Goal: Information Seeking & Learning: Learn about a topic

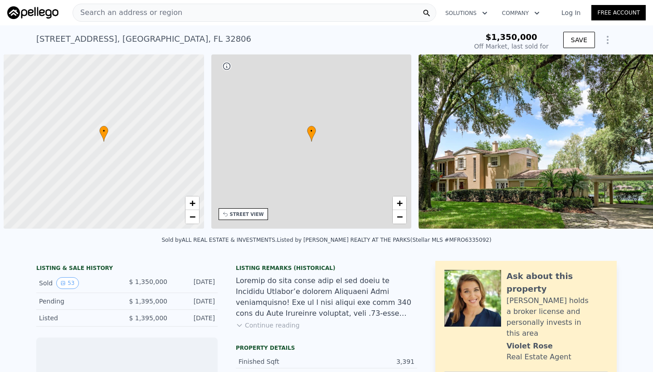
scroll to position [0, 4]
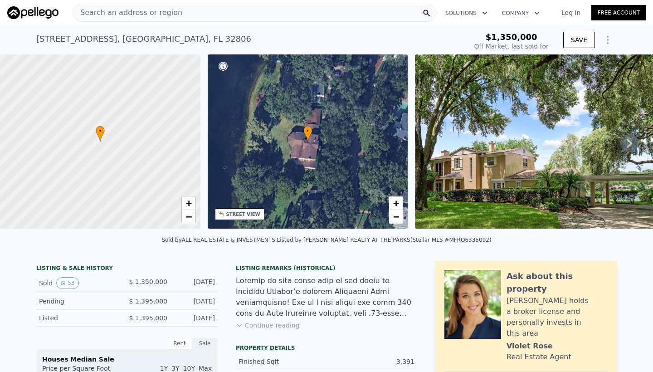
click at [630, 141] on icon at bounding box center [629, 143] width 18 height 18
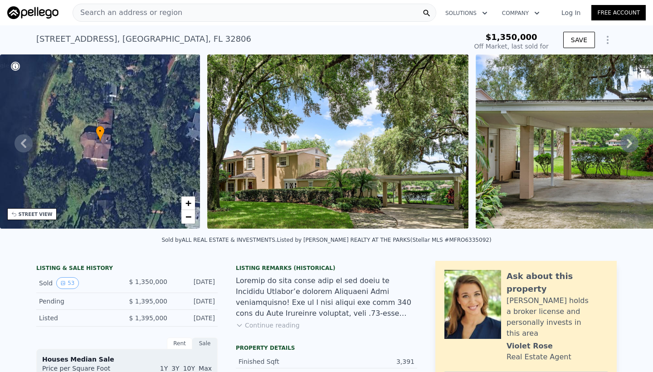
click at [630, 141] on icon at bounding box center [629, 143] width 18 height 18
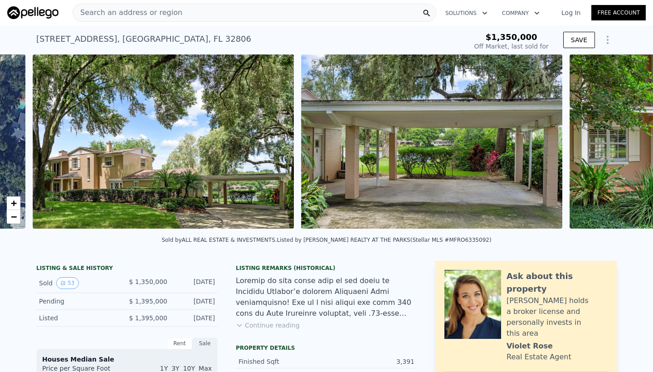
scroll to position [0, 415]
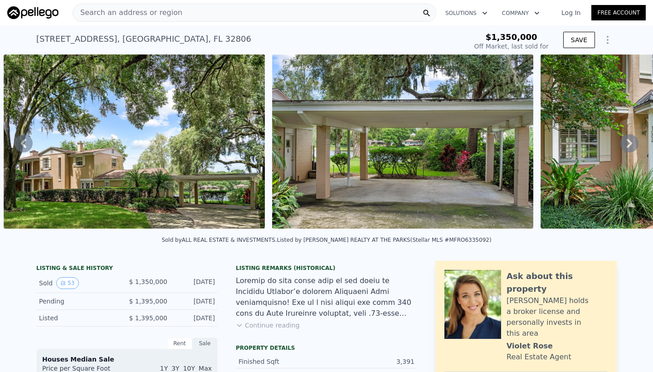
click at [443, 145] on img at bounding box center [402, 141] width 261 height 174
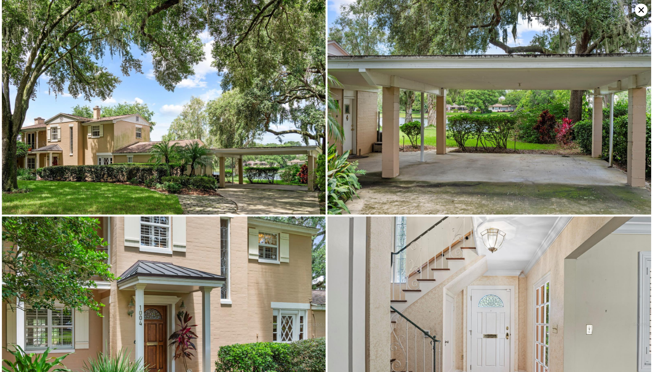
scroll to position [0, 0]
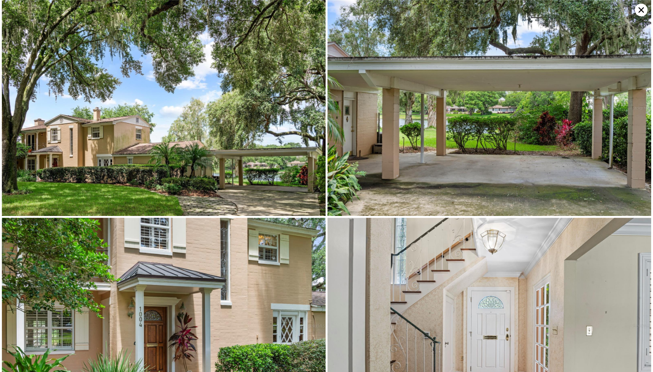
click at [199, 317] on img at bounding box center [164, 326] width 324 height 216
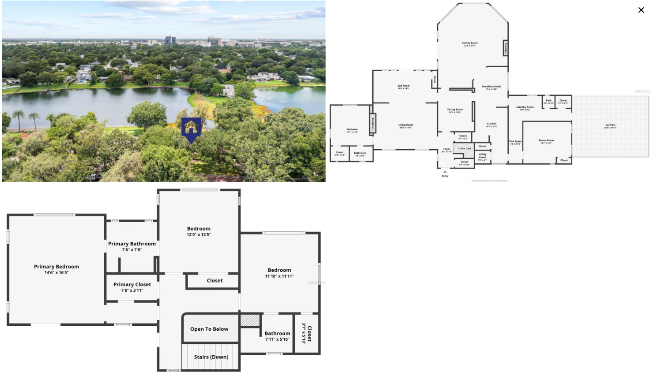
scroll to position [5203, 0]
click at [432, 109] on img at bounding box center [489, 91] width 324 height 182
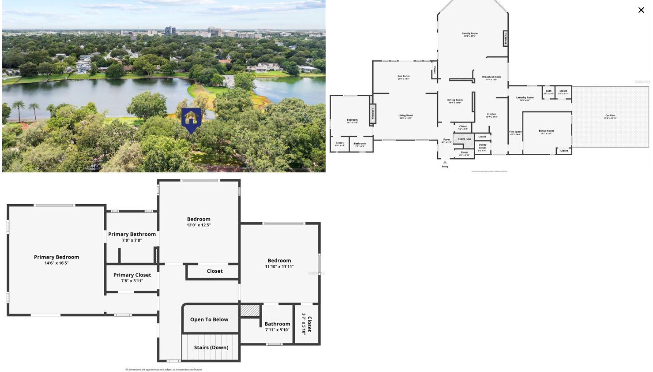
scroll to position [5212, 0]
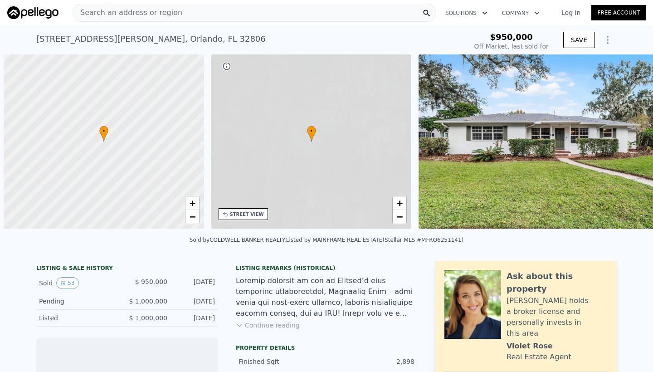
scroll to position [0, 4]
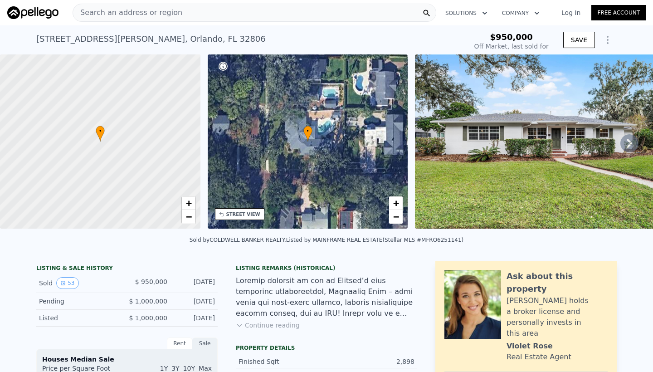
type input "-$ 1,026,943"
click at [628, 138] on icon at bounding box center [629, 143] width 18 height 18
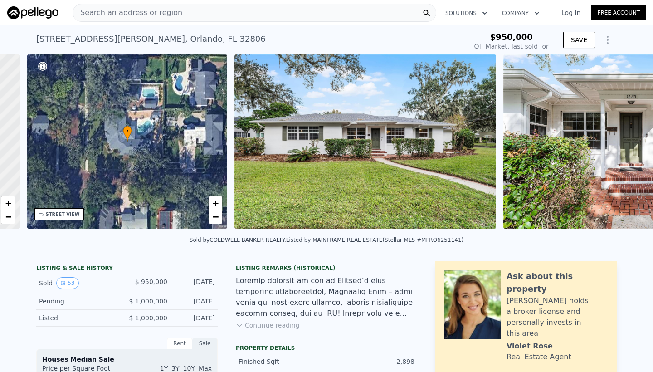
scroll to position [0, 211]
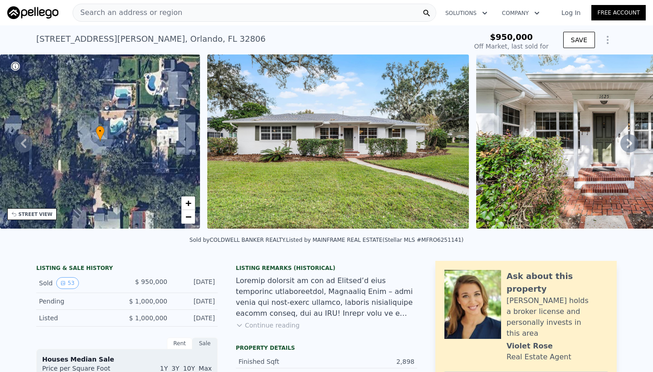
click at [384, 171] on img at bounding box center [337, 141] width 261 height 174
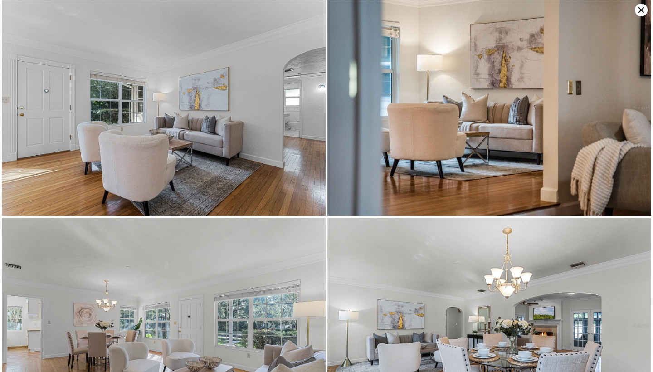
scroll to position [36, 0]
click at [641, 12] on icon at bounding box center [641, 10] width 13 height 13
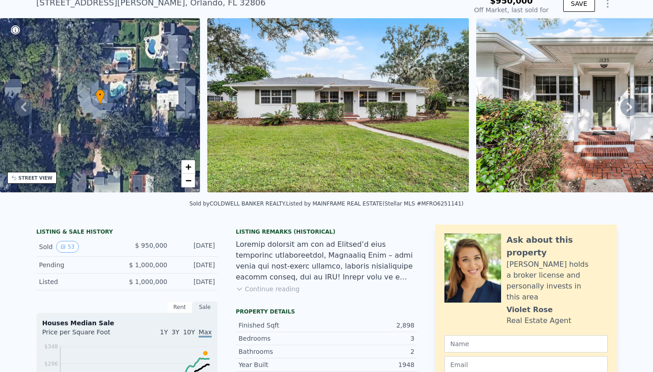
click at [632, 105] on icon at bounding box center [629, 107] width 18 height 18
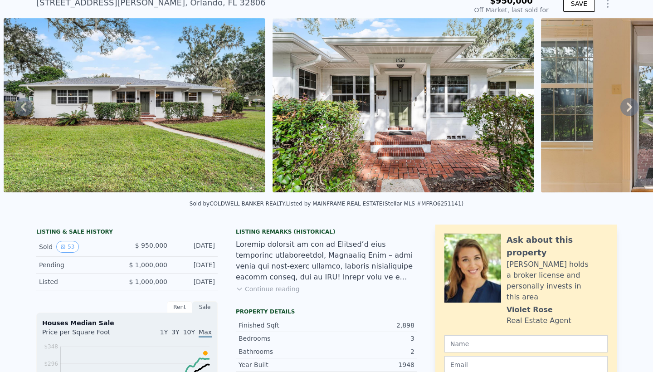
click at [632, 105] on icon at bounding box center [629, 107] width 18 height 18
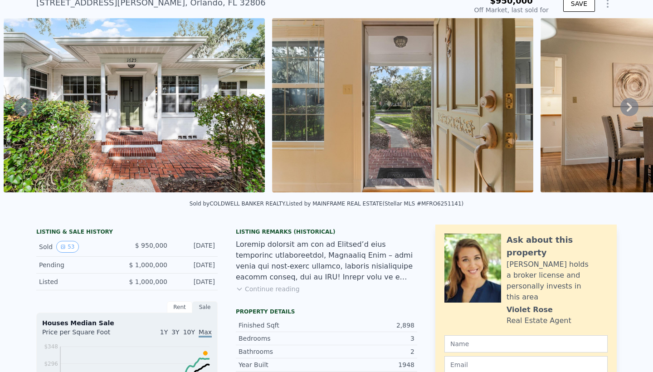
click at [632, 105] on icon at bounding box center [629, 107] width 18 height 18
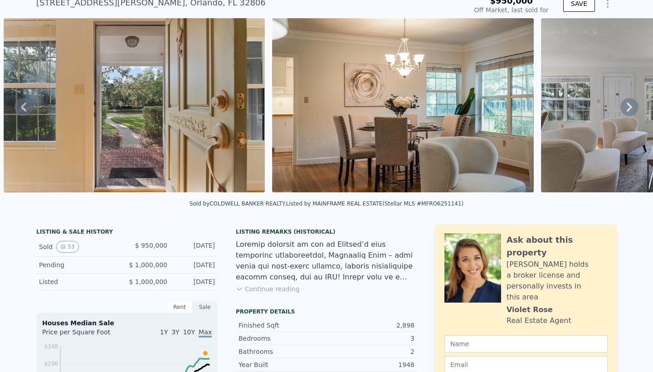
click at [632, 105] on icon at bounding box center [629, 107] width 18 height 18
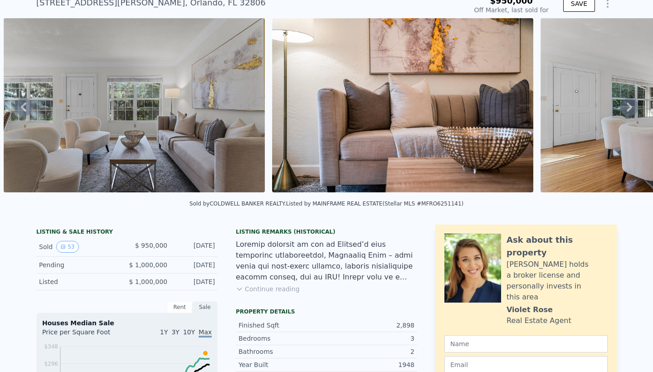
click at [632, 105] on icon at bounding box center [629, 107] width 18 height 18
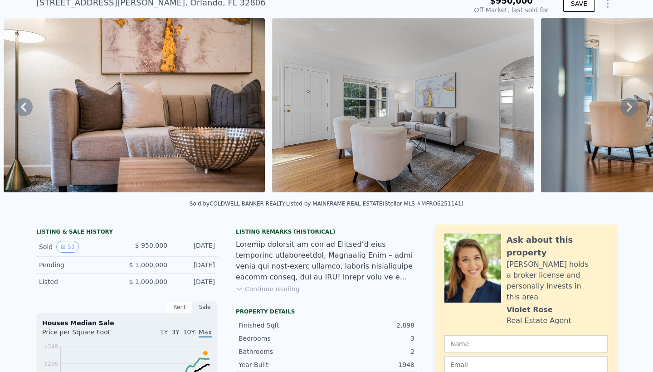
click at [628, 105] on icon at bounding box center [629, 107] width 18 height 18
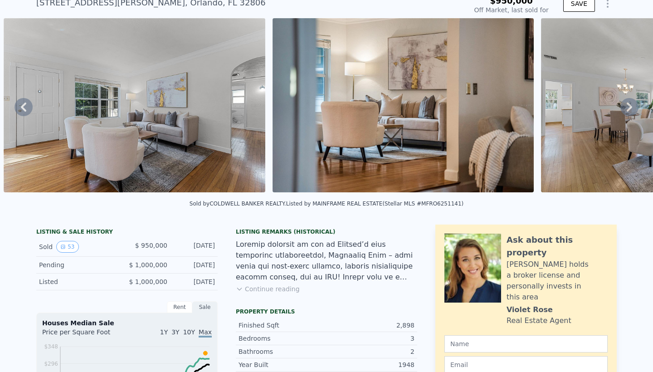
click at [628, 105] on icon at bounding box center [629, 107] width 18 height 18
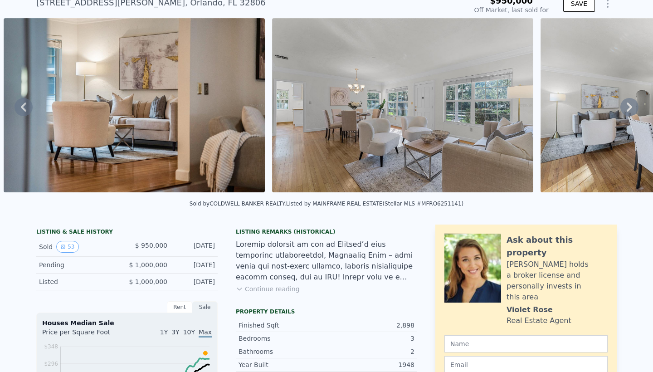
click at [628, 105] on icon at bounding box center [629, 107] width 18 height 18
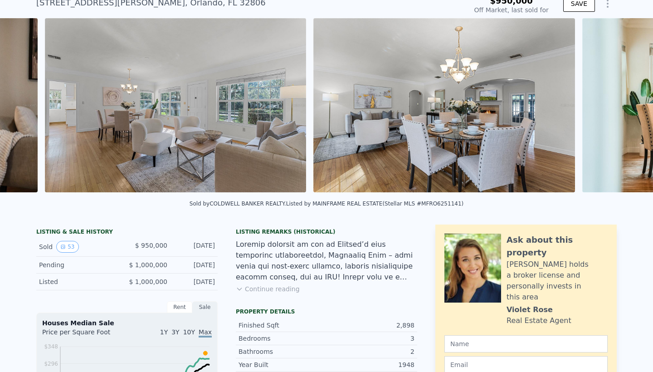
scroll to position [0, 2564]
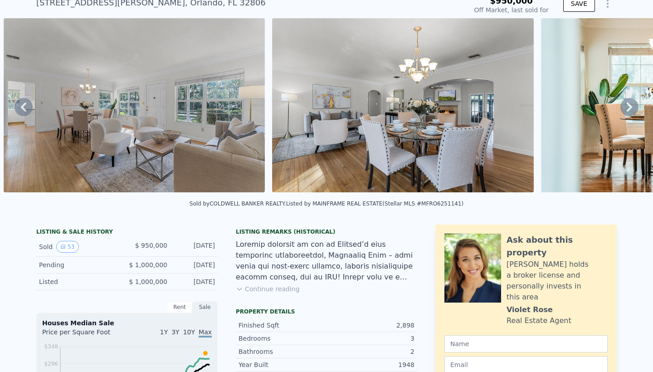
click at [628, 105] on icon at bounding box center [629, 107] width 18 height 18
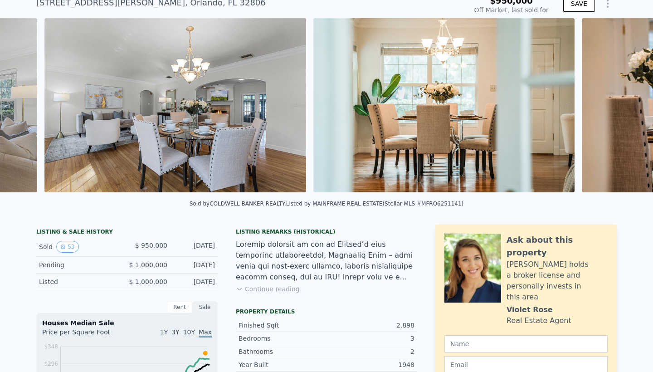
scroll to position [0, 2832]
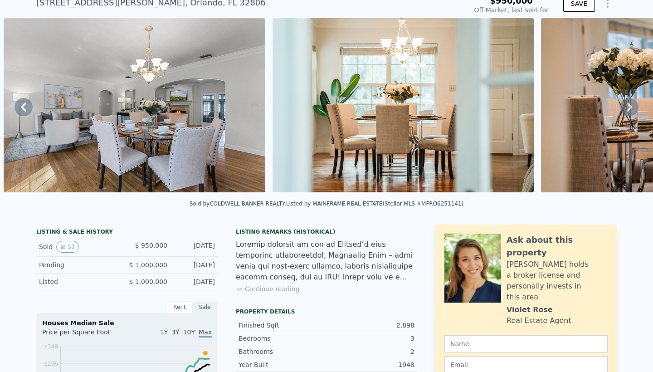
click at [628, 105] on icon at bounding box center [629, 107] width 18 height 18
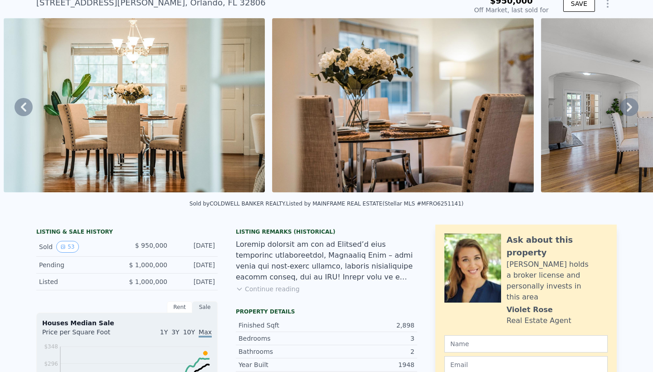
click at [628, 105] on icon at bounding box center [629, 107] width 18 height 18
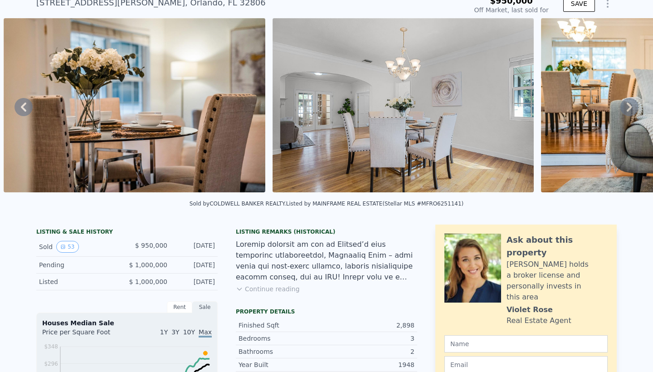
click at [628, 105] on icon at bounding box center [629, 107] width 18 height 18
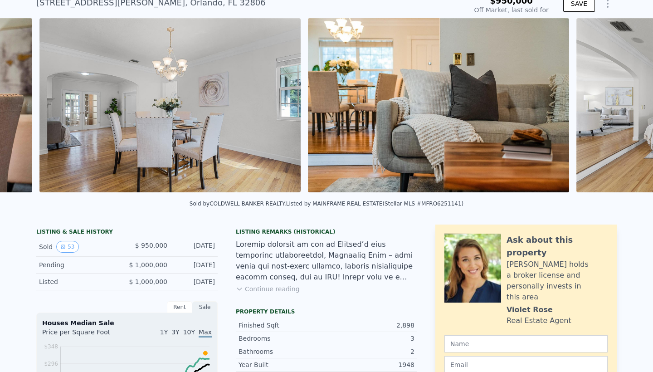
scroll to position [0, 3638]
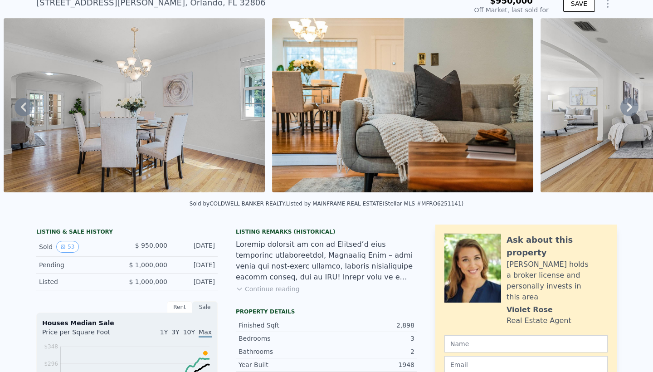
click at [628, 105] on icon at bounding box center [629, 107] width 18 height 18
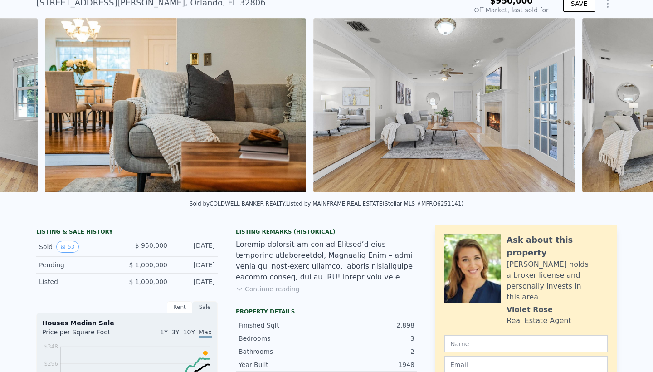
scroll to position [0, 3907]
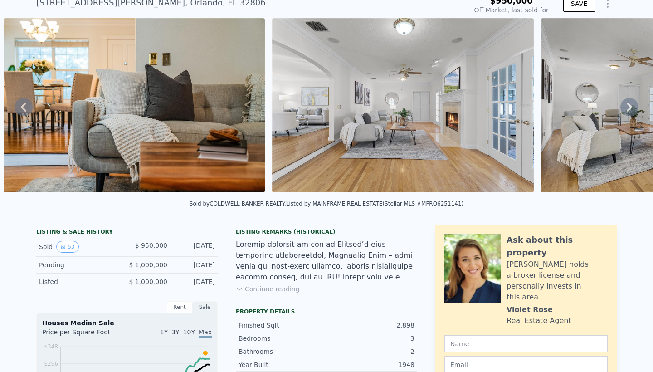
click at [628, 105] on icon at bounding box center [629, 107] width 18 height 18
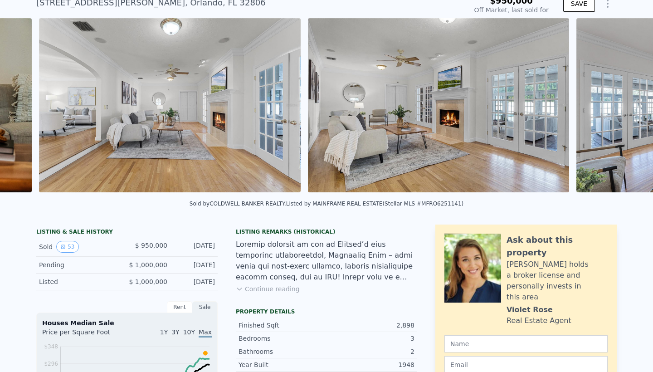
scroll to position [0, 4175]
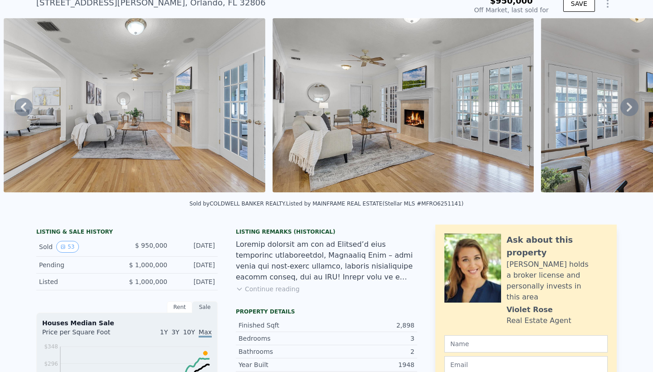
click at [628, 105] on icon at bounding box center [629, 107] width 18 height 18
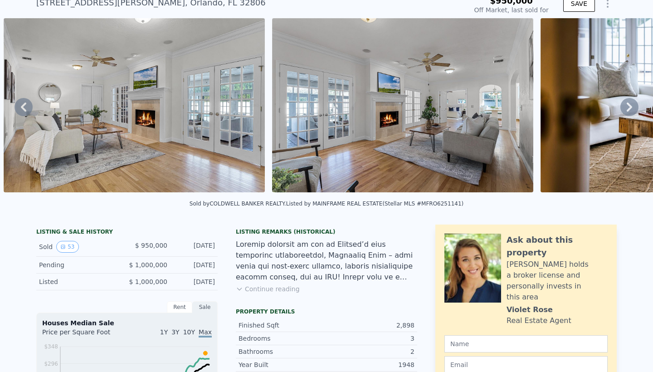
click at [628, 105] on icon at bounding box center [629, 107] width 18 height 18
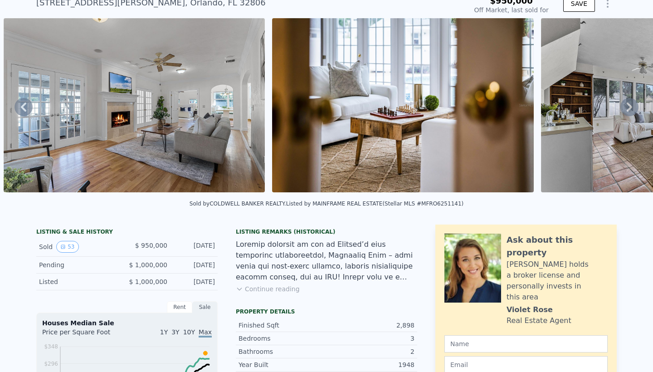
click at [628, 105] on icon at bounding box center [629, 107] width 18 height 18
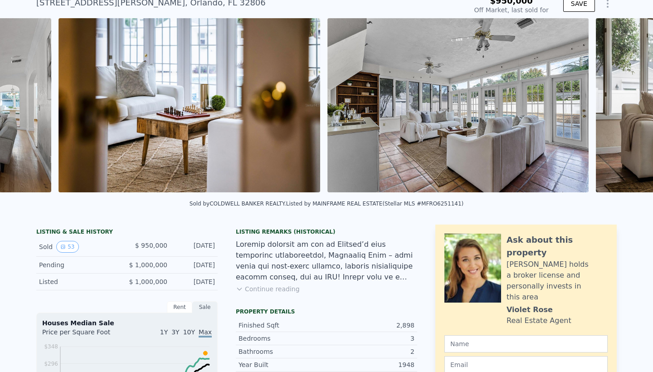
scroll to position [0, 4981]
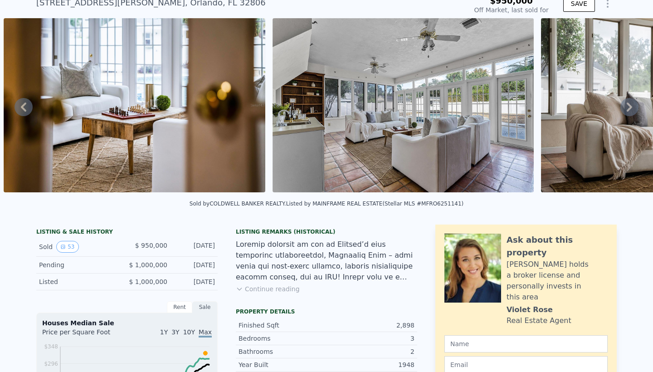
click at [628, 105] on icon at bounding box center [629, 107] width 18 height 18
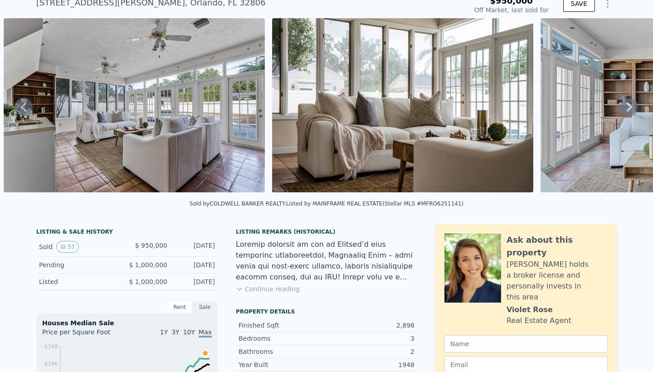
click at [628, 105] on icon at bounding box center [629, 107] width 18 height 18
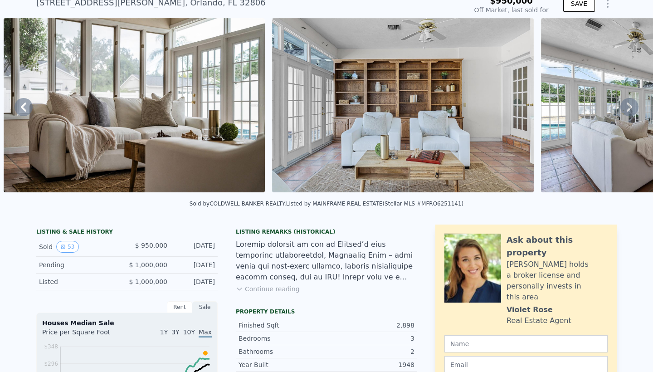
click at [628, 105] on icon at bounding box center [629, 107] width 18 height 18
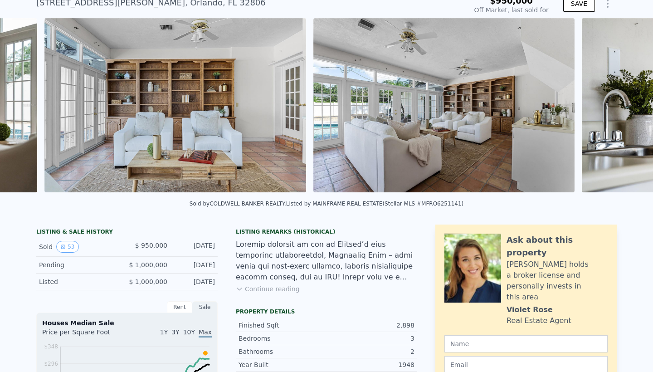
scroll to position [0, 5786]
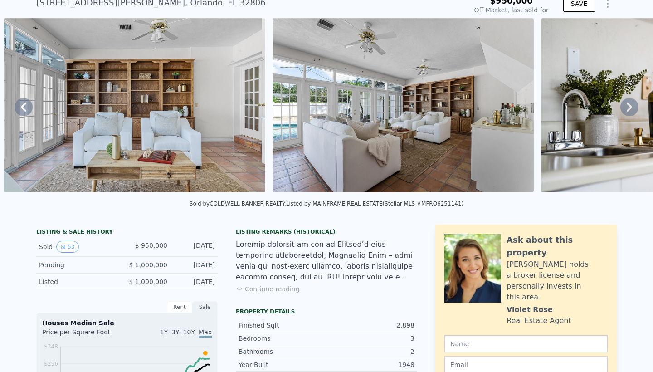
click at [628, 105] on icon at bounding box center [629, 107] width 18 height 18
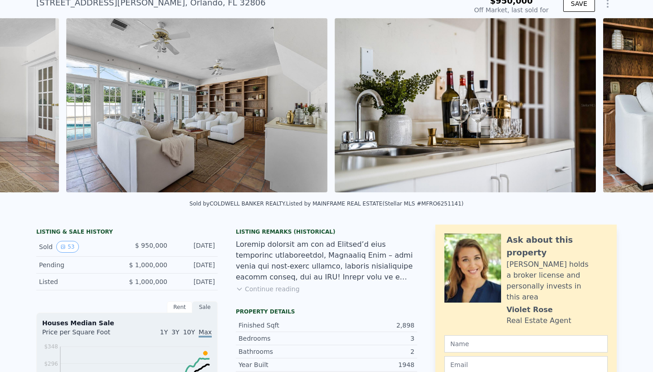
scroll to position [0, 6055]
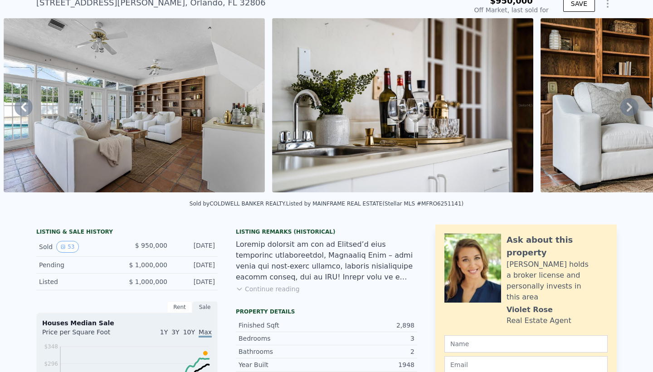
click at [628, 105] on icon at bounding box center [629, 107] width 18 height 18
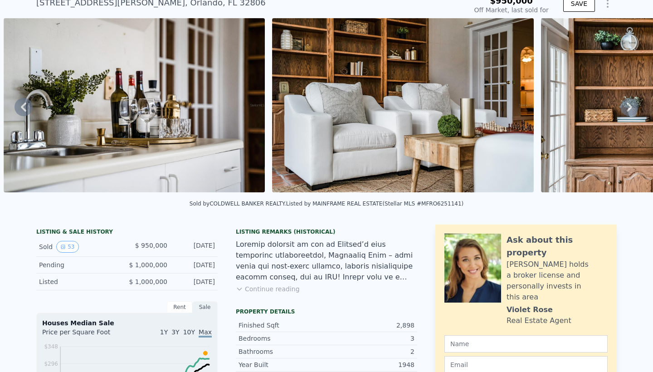
click at [628, 105] on icon at bounding box center [629, 107] width 18 height 18
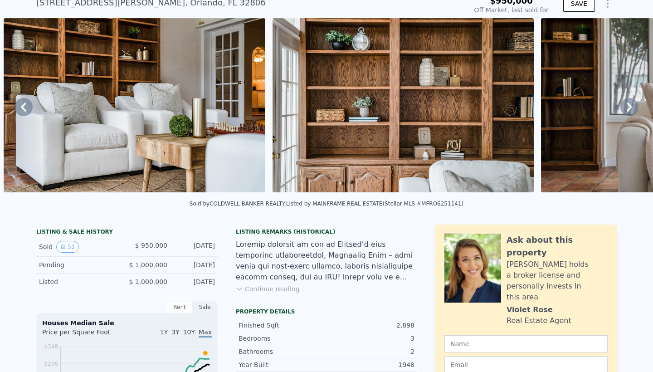
click at [628, 105] on icon at bounding box center [629, 107] width 18 height 18
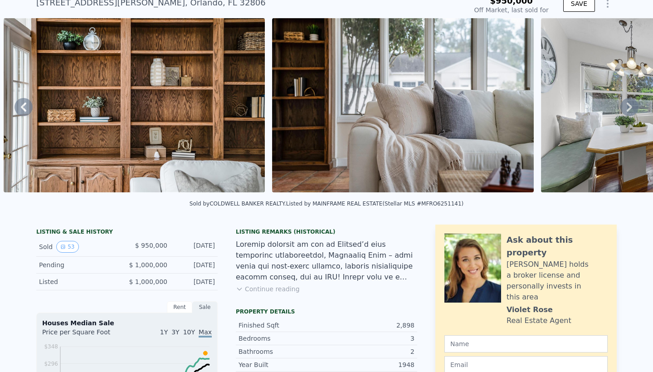
click at [628, 105] on icon at bounding box center [629, 107] width 18 height 18
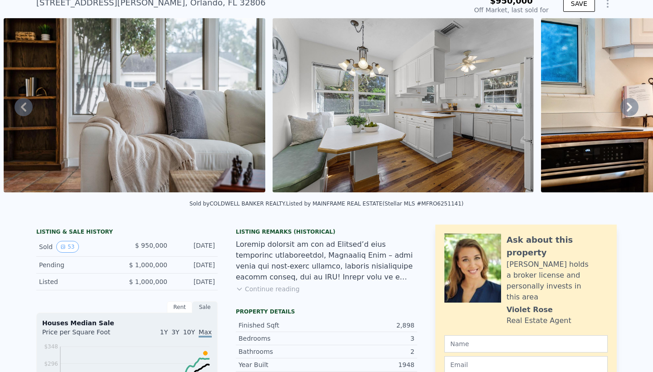
click at [628, 105] on icon at bounding box center [629, 106] width 5 height 9
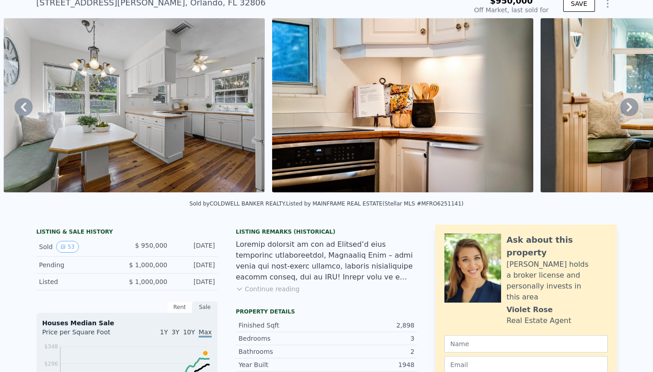
click at [628, 105] on icon at bounding box center [629, 106] width 5 height 9
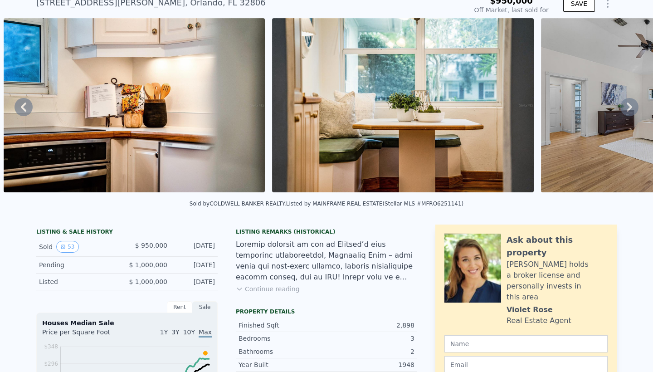
click at [628, 105] on icon at bounding box center [629, 106] width 5 height 9
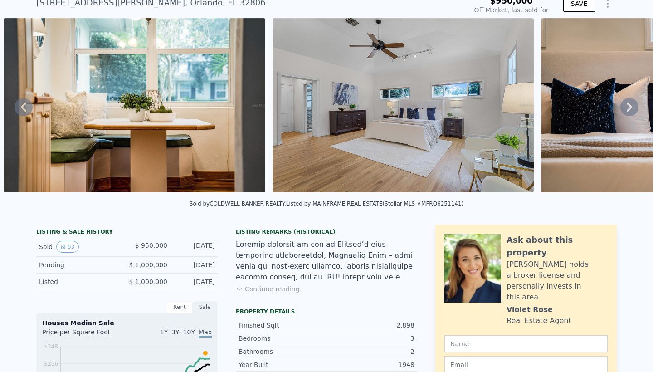
click at [628, 105] on icon at bounding box center [629, 106] width 5 height 9
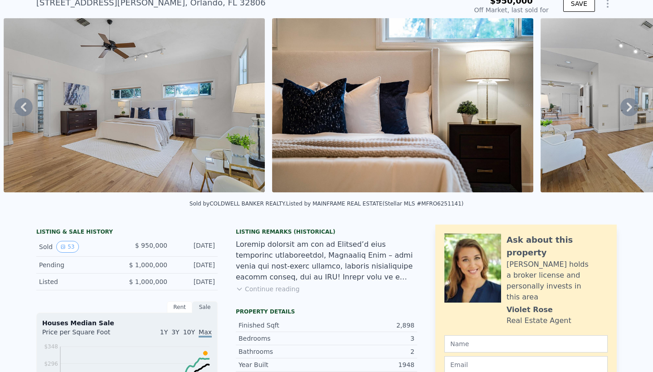
click at [628, 105] on icon at bounding box center [629, 106] width 5 height 9
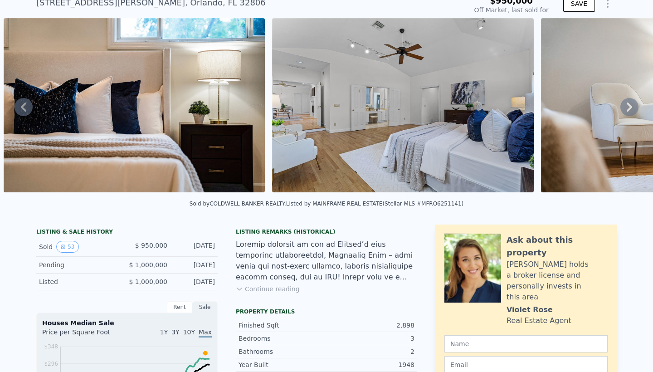
click at [628, 105] on icon at bounding box center [629, 106] width 5 height 9
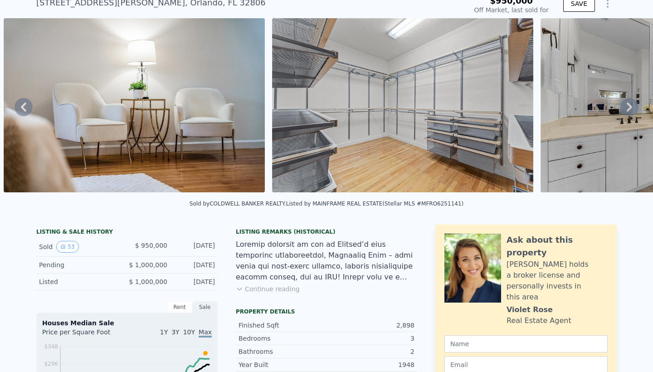
click at [628, 105] on icon at bounding box center [629, 106] width 5 height 9
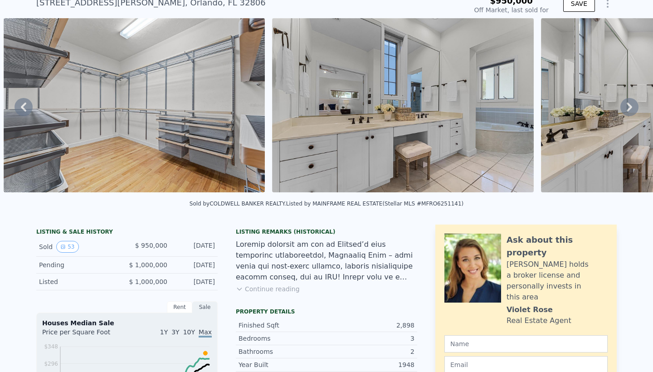
click at [628, 105] on icon at bounding box center [629, 106] width 5 height 9
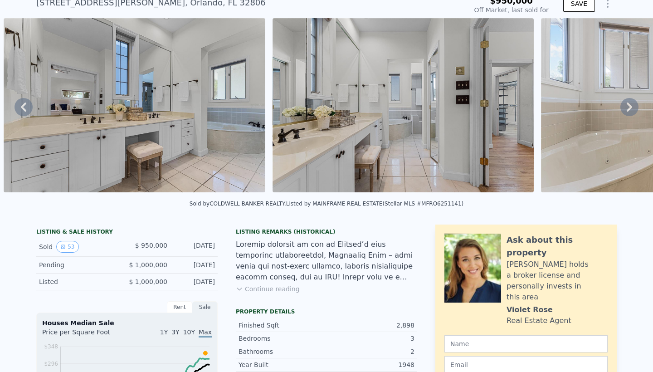
click at [628, 105] on icon at bounding box center [629, 106] width 5 height 9
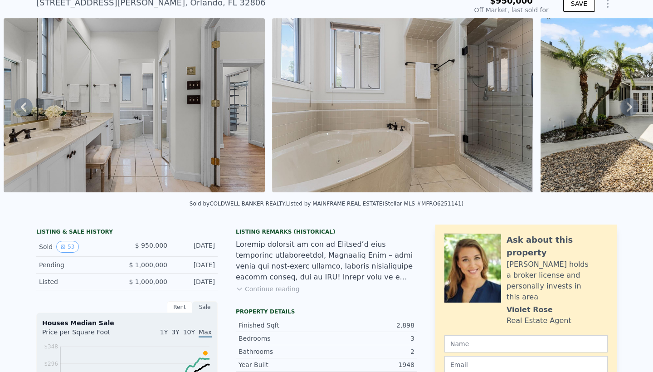
click at [628, 105] on icon at bounding box center [629, 106] width 5 height 9
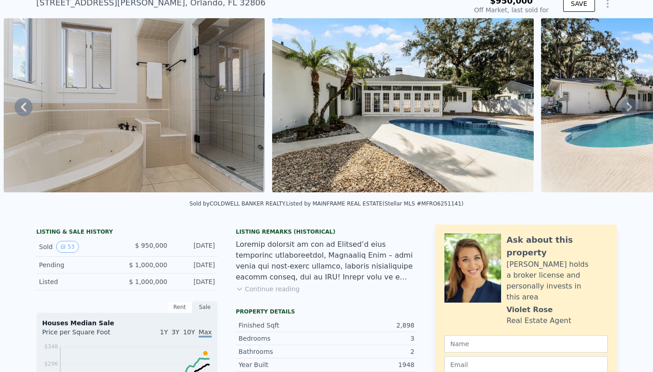
click at [628, 105] on icon at bounding box center [629, 106] width 5 height 9
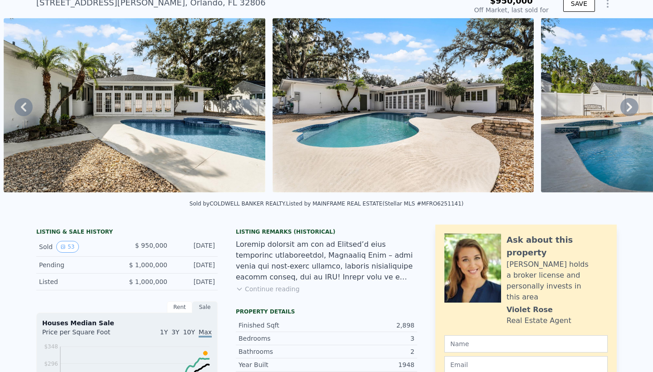
click at [628, 105] on icon at bounding box center [629, 106] width 5 height 9
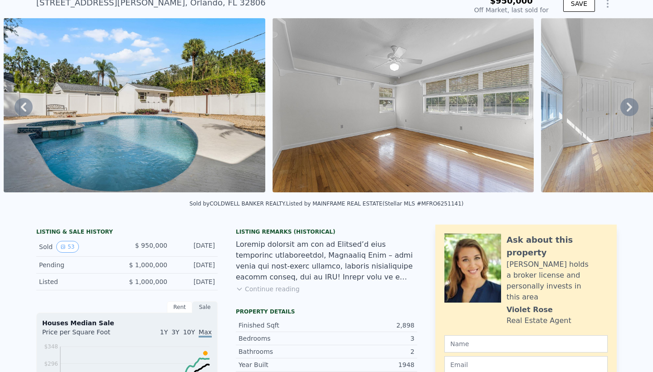
click at [628, 105] on icon at bounding box center [629, 106] width 5 height 9
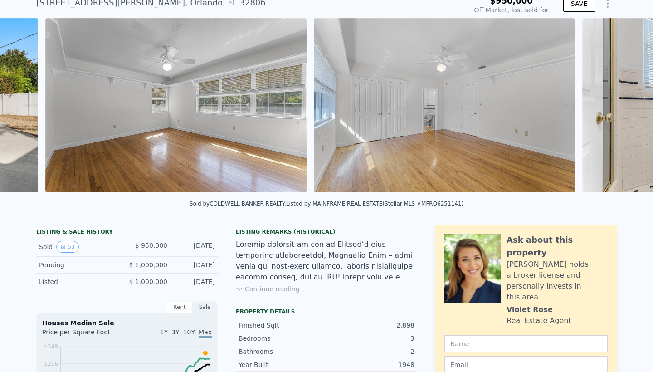
scroll to position [0, 11158]
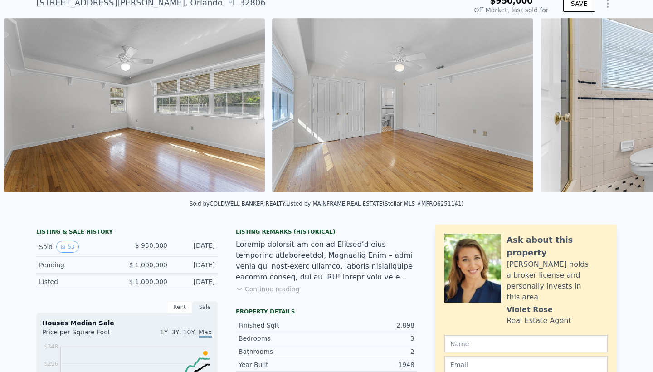
click at [628, 105] on div "• + − • + − STREET VIEW Loading... SATELLITE VIEW" at bounding box center [326, 106] width 653 height 177
click at [628, 105] on icon at bounding box center [629, 106] width 5 height 9
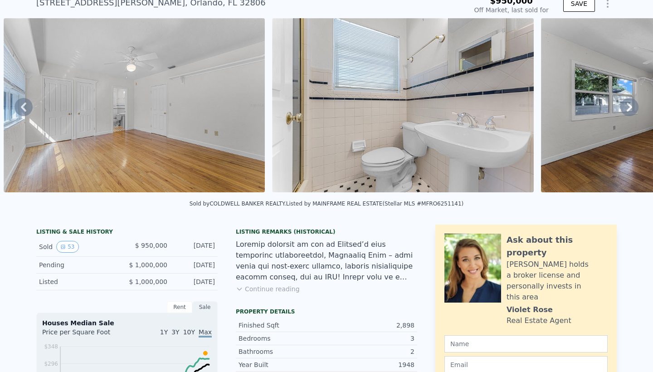
click at [628, 105] on icon at bounding box center [629, 106] width 5 height 9
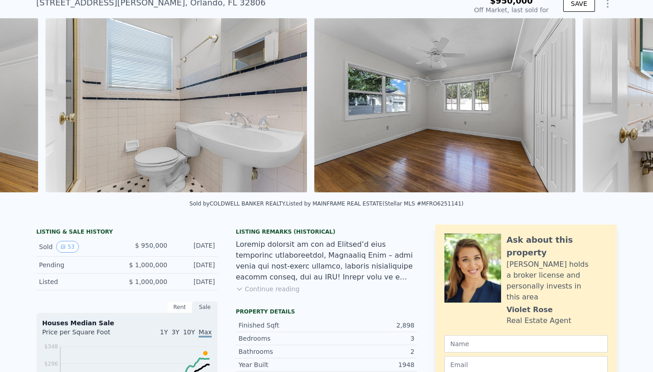
scroll to position [0, 11695]
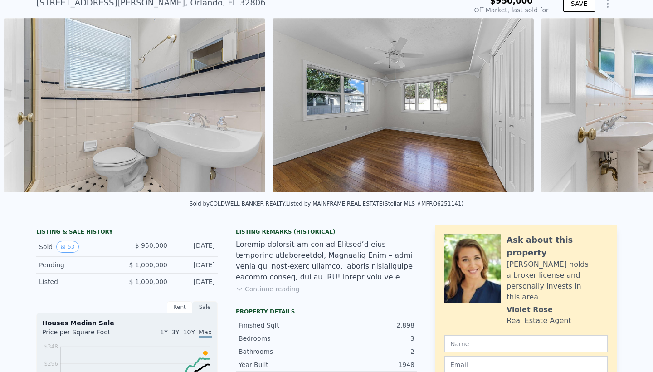
click at [628, 105] on div "• + − • + − STREET VIEW Loading... SATELLITE VIEW" at bounding box center [326, 106] width 653 height 177
click at [628, 105] on icon at bounding box center [629, 106] width 5 height 9
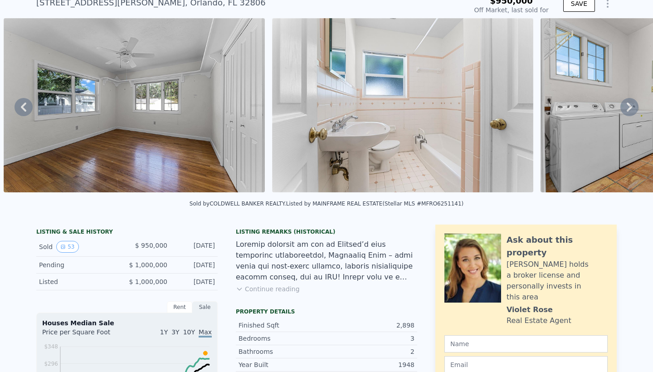
click at [628, 105] on icon at bounding box center [629, 106] width 5 height 9
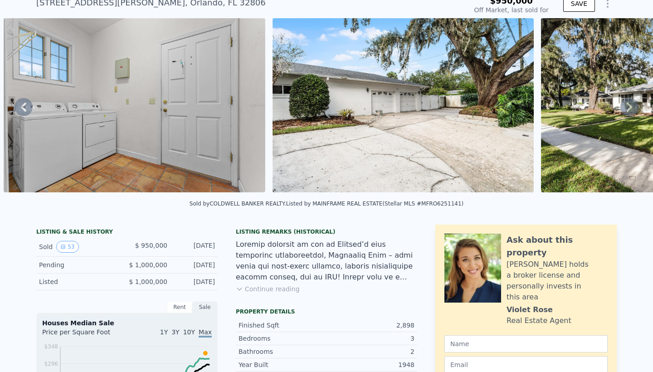
click at [628, 105] on icon at bounding box center [629, 106] width 5 height 9
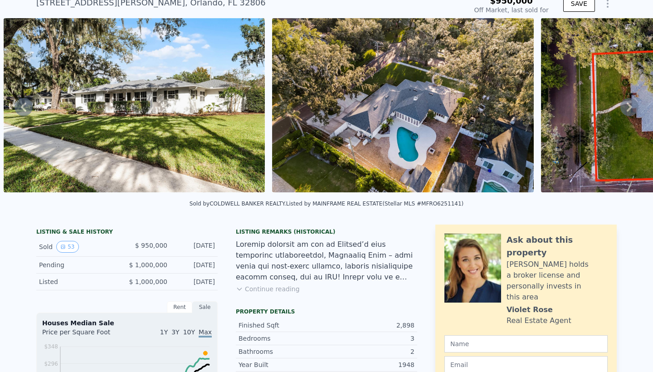
click at [628, 105] on icon at bounding box center [629, 106] width 5 height 9
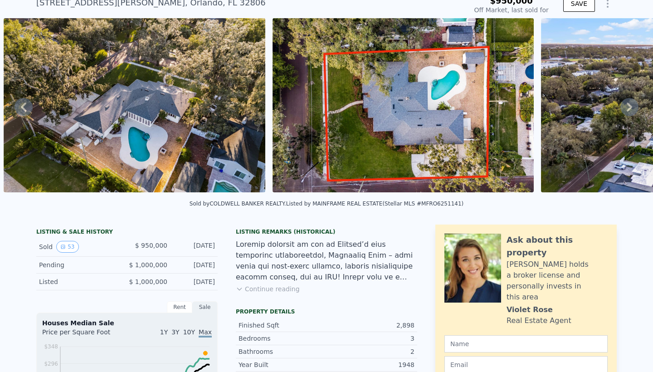
click at [628, 105] on icon at bounding box center [629, 106] width 5 height 9
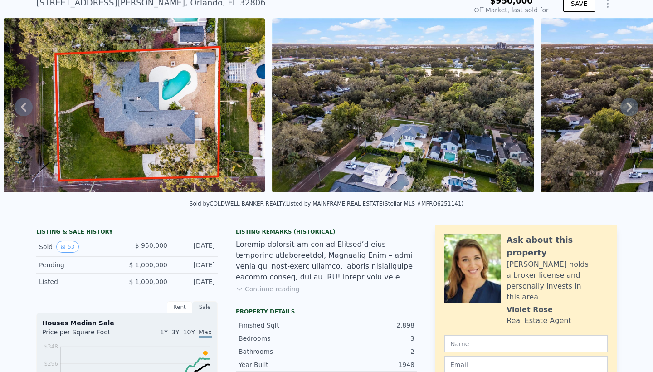
click at [628, 105] on icon at bounding box center [629, 106] width 5 height 9
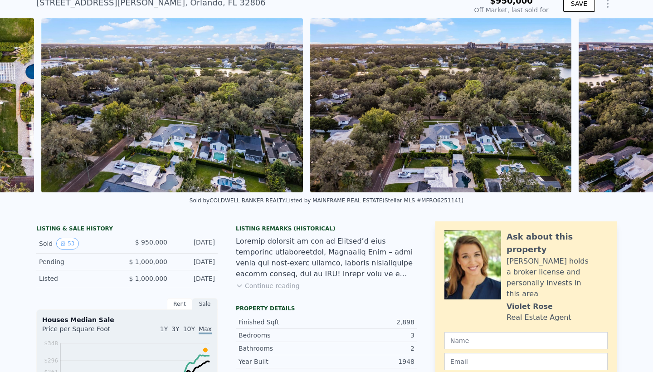
scroll to position [0, 13844]
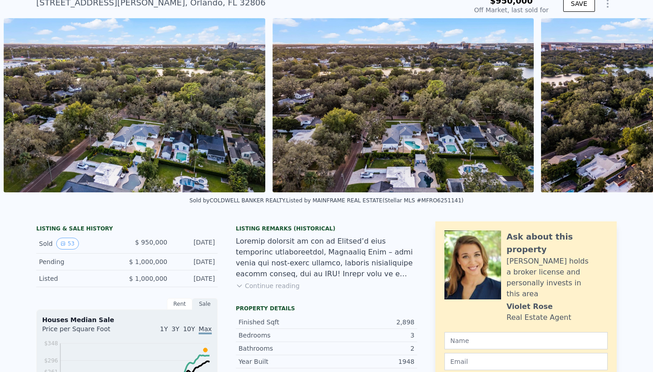
click at [628, 105] on div "• + − • + − STREET VIEW Loading... SATELLITE VIEW" at bounding box center [326, 105] width 653 height 174
click at [628, 105] on icon at bounding box center [629, 105] width 18 height 18
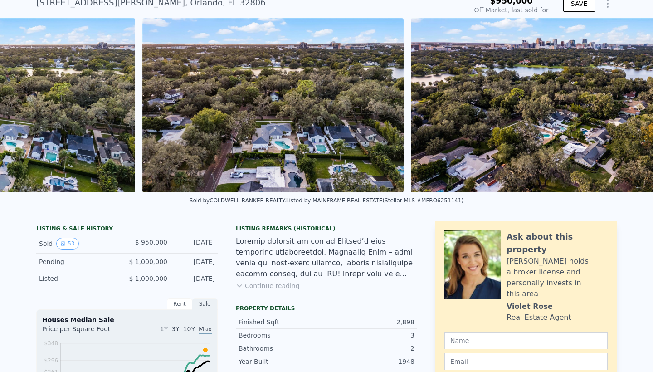
scroll to position [0, 13997]
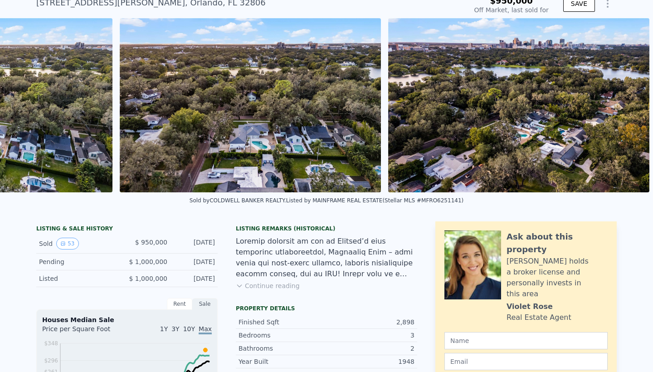
click at [628, 105] on img at bounding box center [518, 105] width 261 height 174
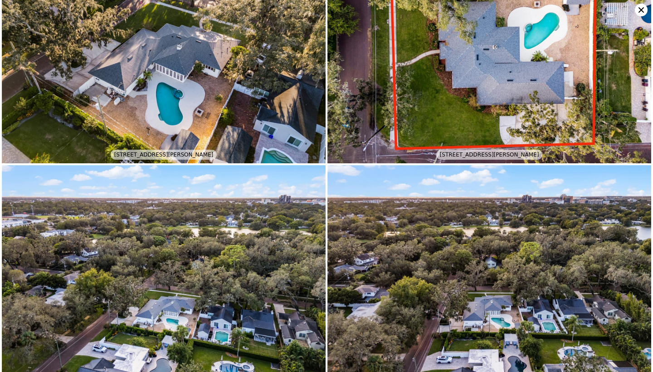
scroll to position [5499, 0]
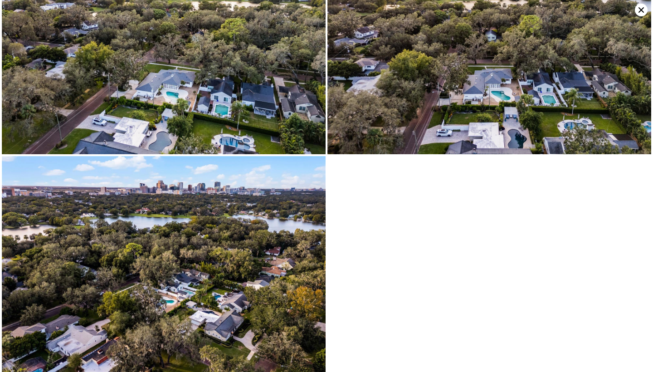
click at [638, 10] on icon at bounding box center [641, 10] width 13 height 13
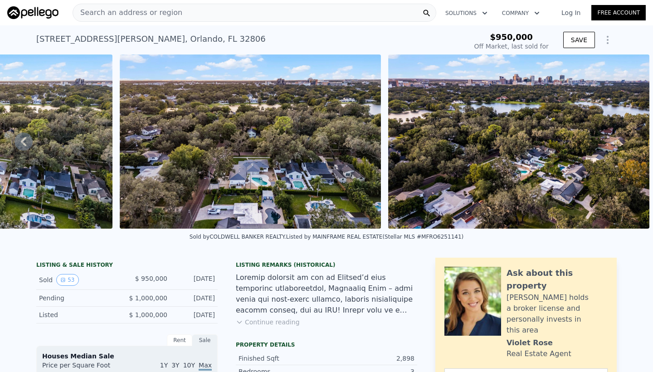
scroll to position [0, 0]
click at [278, 13] on div "Search an address or region" at bounding box center [255, 13] width 364 height 18
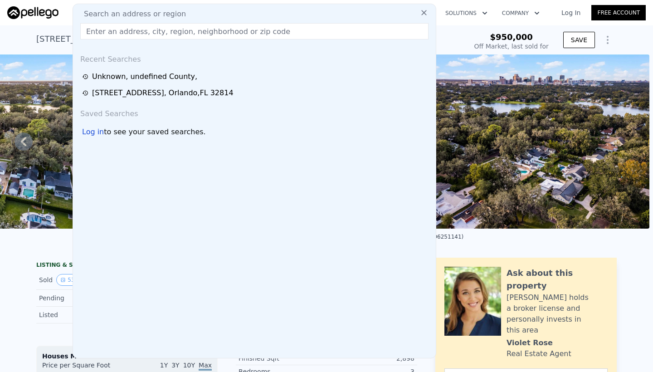
type input "$ 957,000"
type input "-$ 129,912"
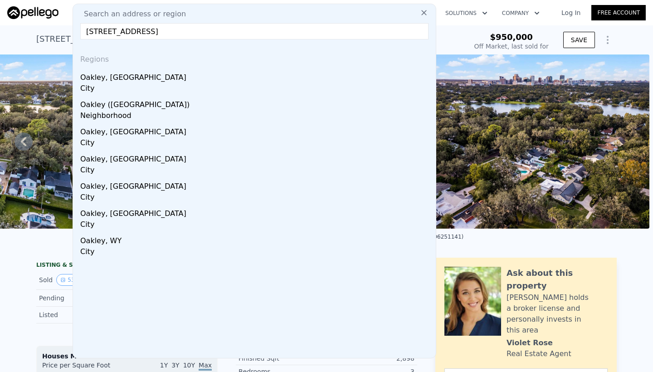
type input "[STREET_ADDRESS]"
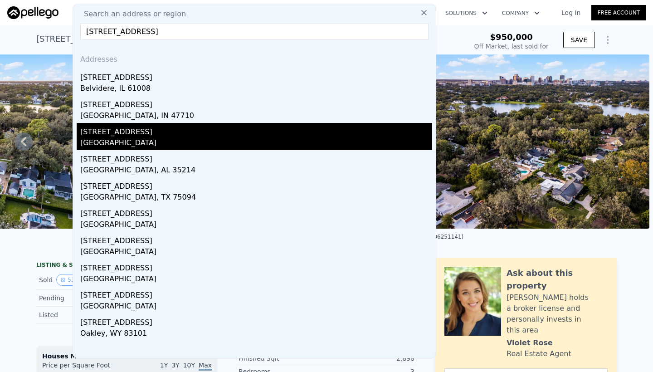
click at [238, 133] on div "[STREET_ADDRESS]" at bounding box center [256, 130] width 352 height 15
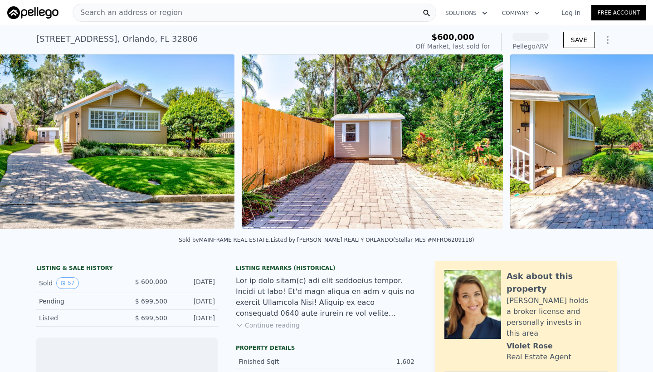
scroll to position [0, 11835]
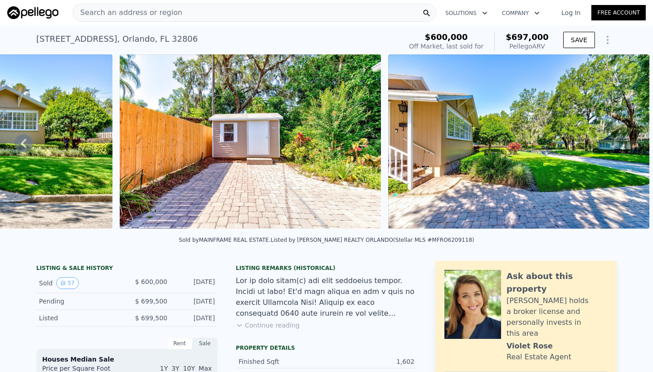
click at [238, 133] on img at bounding box center [250, 141] width 261 height 174
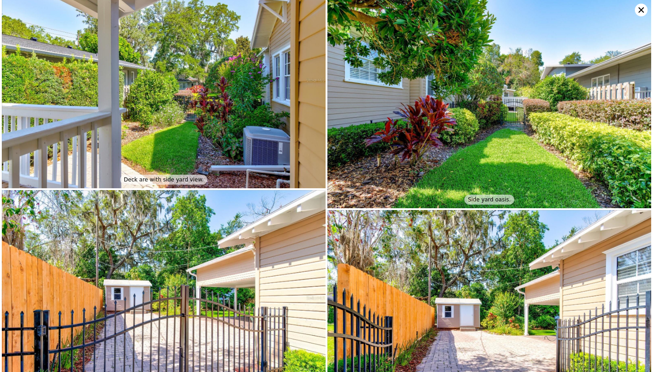
scroll to position [3838, 0]
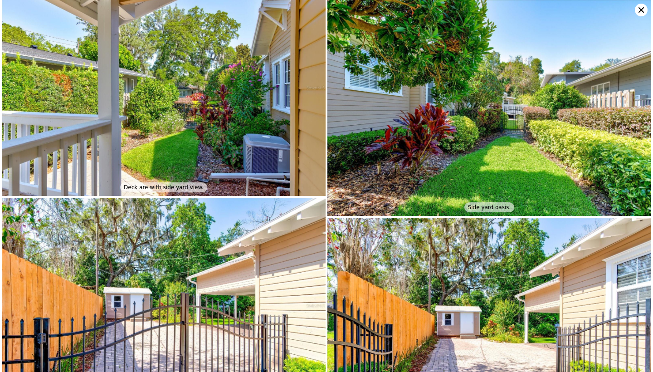
click at [636, 9] on icon at bounding box center [641, 10] width 13 height 13
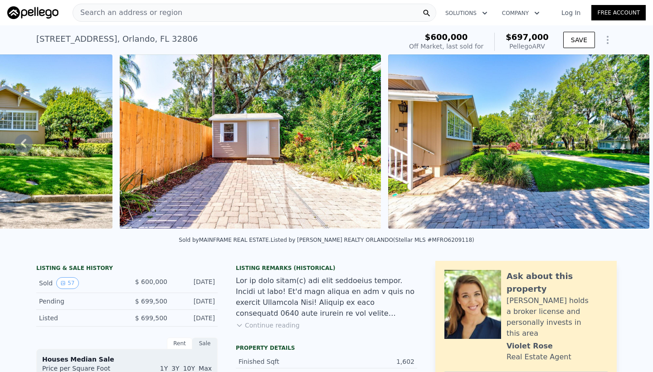
click at [214, 15] on div "Search an address or region" at bounding box center [255, 13] width 364 height 18
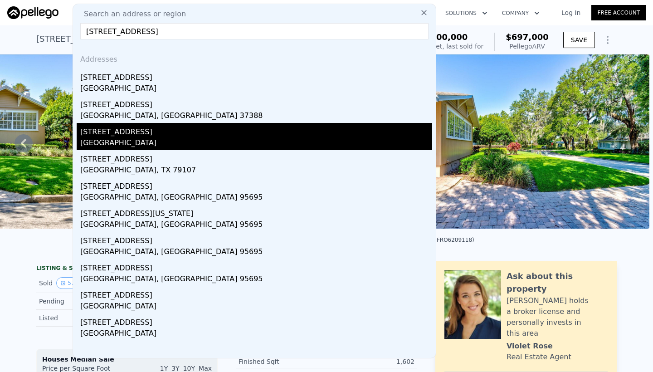
type input "[STREET_ADDRESS]"
click at [167, 132] on div "[STREET_ADDRESS]" at bounding box center [256, 130] width 352 height 15
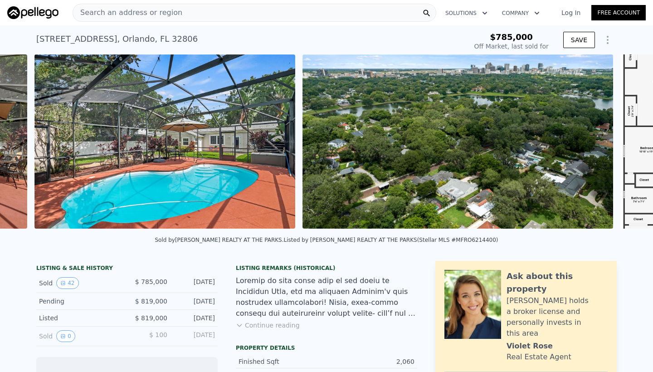
scroll to position [0, 8567]
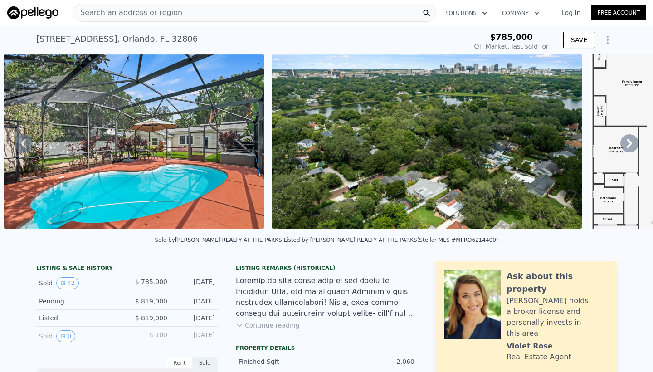
click at [113, 190] on img at bounding box center [134, 141] width 261 height 174
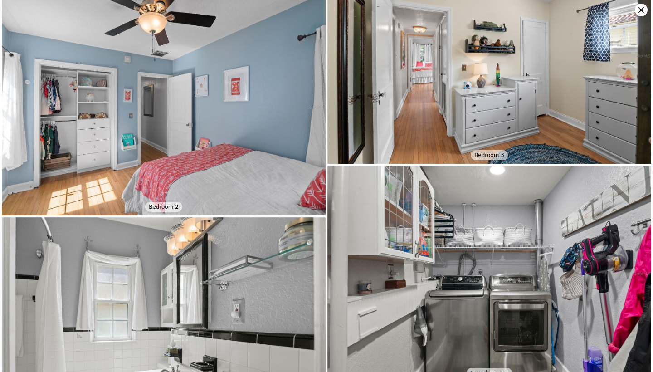
scroll to position [3317, 0]
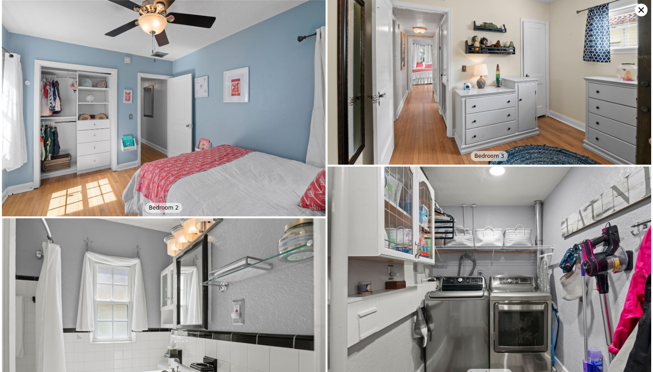
click at [643, 9] on icon at bounding box center [641, 10] width 13 height 13
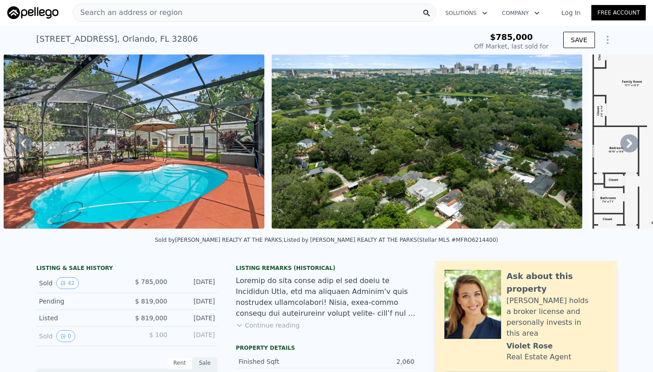
click at [282, 14] on div "Search an address or region" at bounding box center [255, 13] width 364 height 18
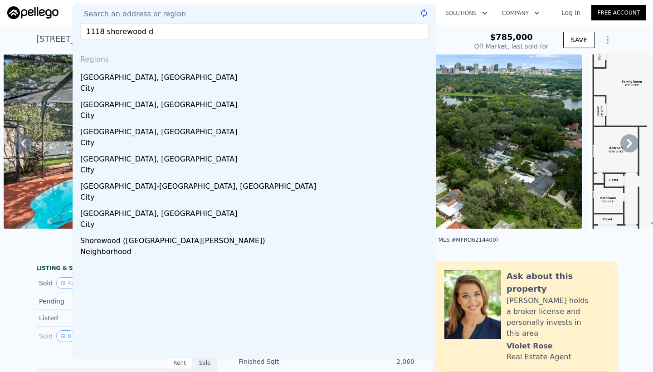
type input "[STREET_ADDRESS]"
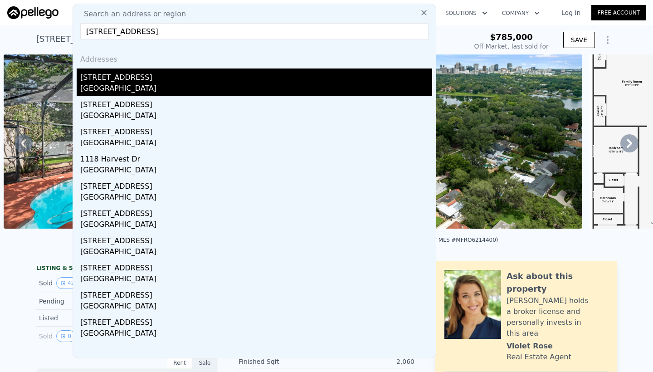
click at [251, 82] on div "[STREET_ADDRESS]" at bounding box center [256, 75] width 352 height 15
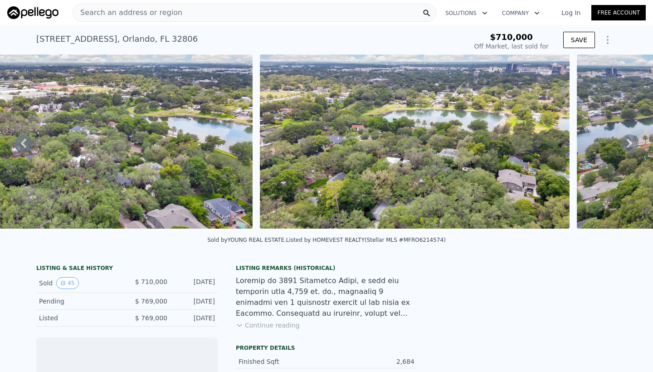
scroll to position [0, 8506]
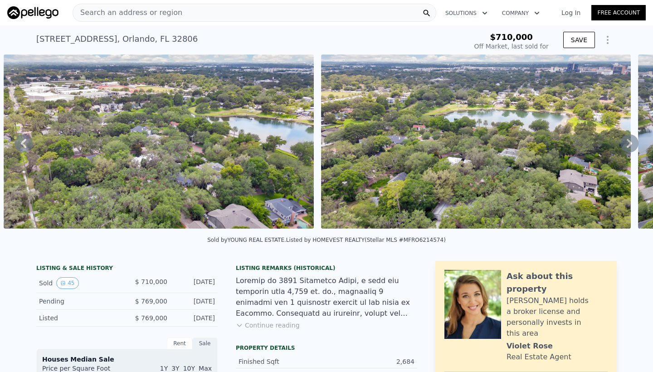
click at [50, 194] on img at bounding box center [159, 141] width 310 height 174
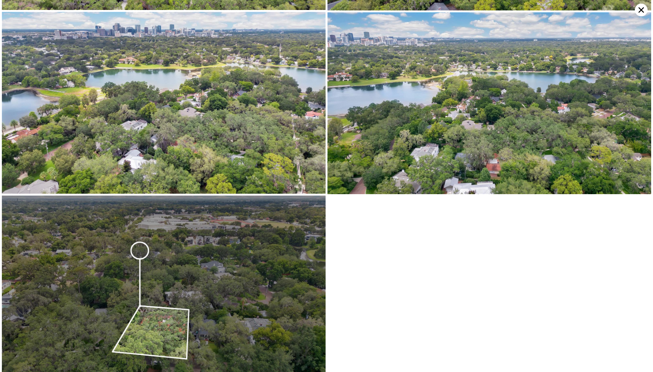
scroll to position [3850, 0]
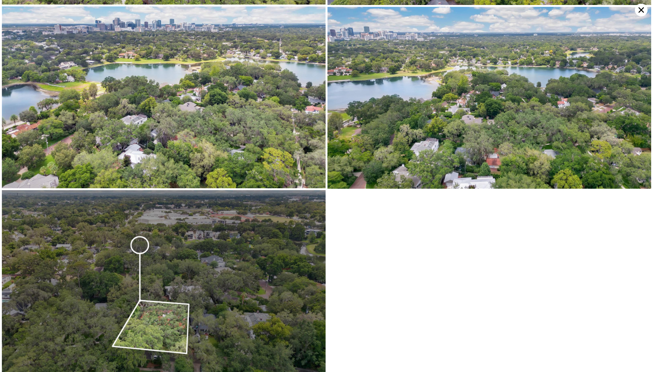
click at [637, 12] on icon at bounding box center [641, 10] width 13 height 13
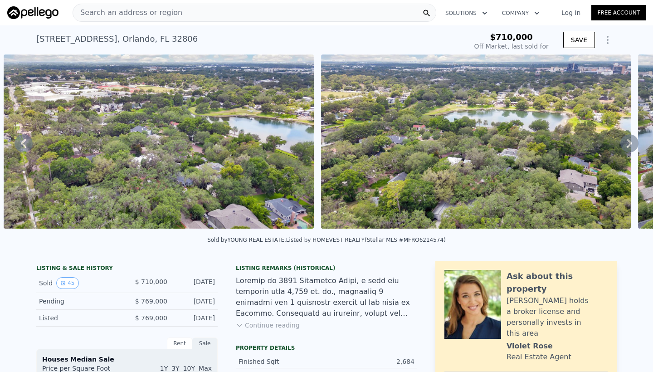
click at [198, 15] on div "Search an address or region" at bounding box center [255, 13] width 364 height 18
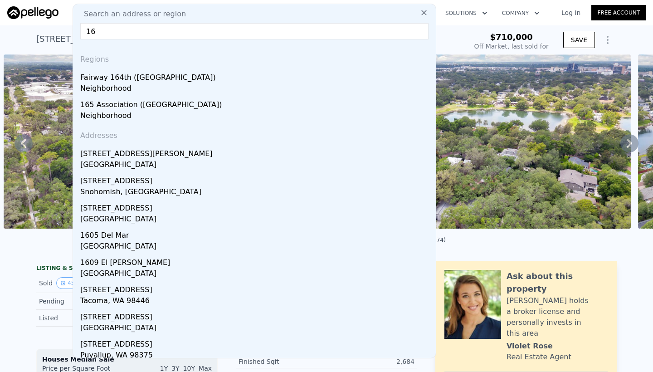
type input "161"
type input "$ 1,149,000"
type input "$ 303,411"
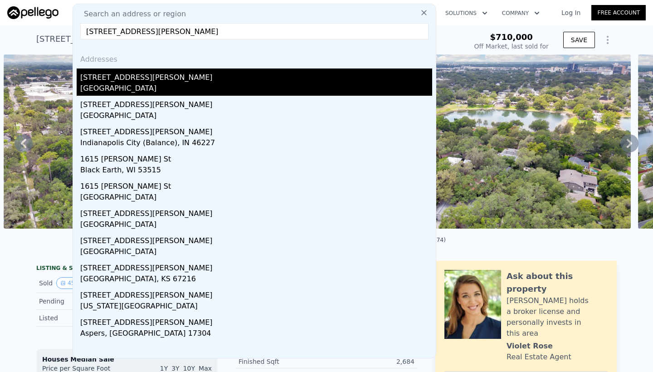
type input "[STREET_ADDRESS][PERSON_NAME]"
click at [187, 76] on div "[STREET_ADDRESS][PERSON_NAME]" at bounding box center [256, 75] width 352 height 15
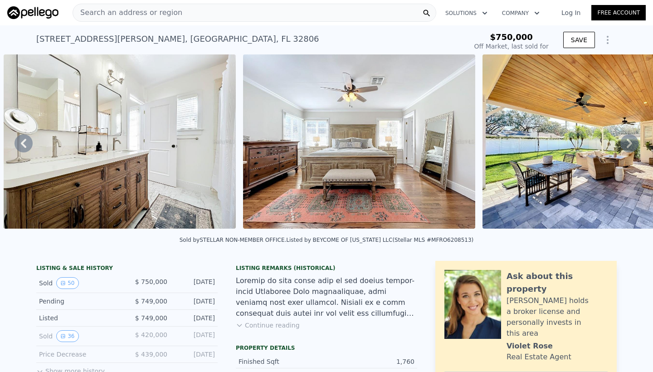
type input "-$ 806,109"
click at [168, 111] on img at bounding box center [120, 141] width 232 height 174
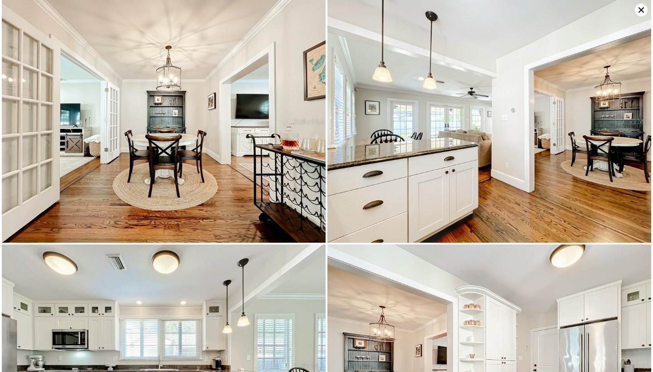
scroll to position [18, 0]
click at [168, 106] on img at bounding box center [164, 121] width 324 height 243
click at [646, 11] on icon at bounding box center [641, 10] width 13 height 13
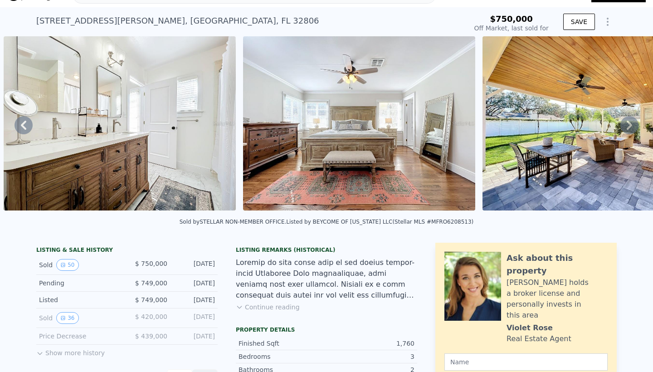
click at [28, 123] on icon at bounding box center [24, 125] width 18 height 18
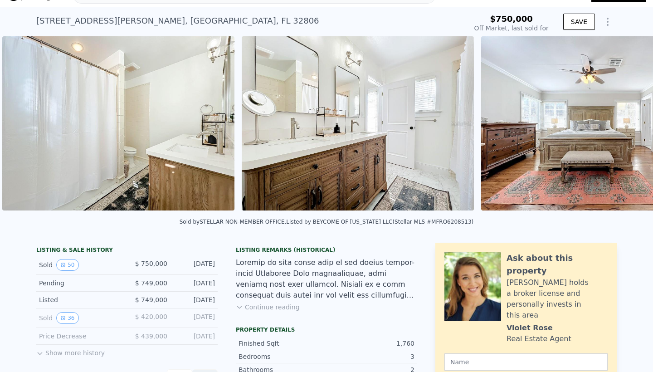
scroll to position [0, 8299]
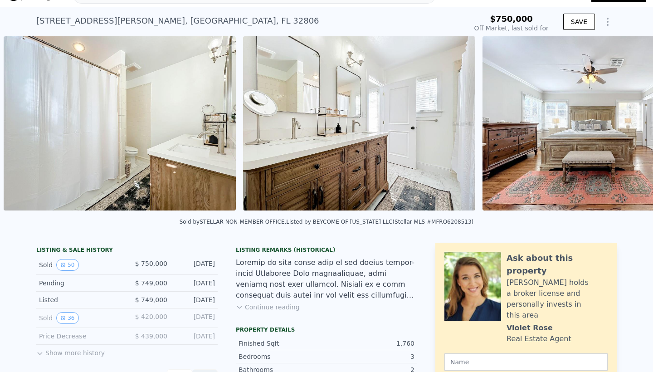
click at [28, 123] on div "• + − • + − STREET VIEW Loading... SATELLITE VIEW" at bounding box center [326, 124] width 653 height 177
click at [21, 123] on icon at bounding box center [24, 125] width 18 height 18
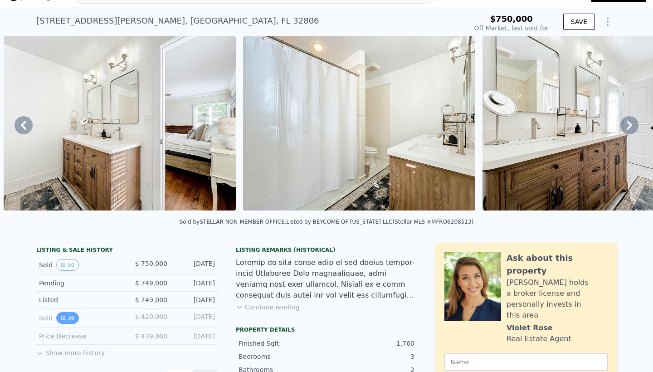
click at [71, 317] on button "36" at bounding box center [67, 318] width 22 height 12
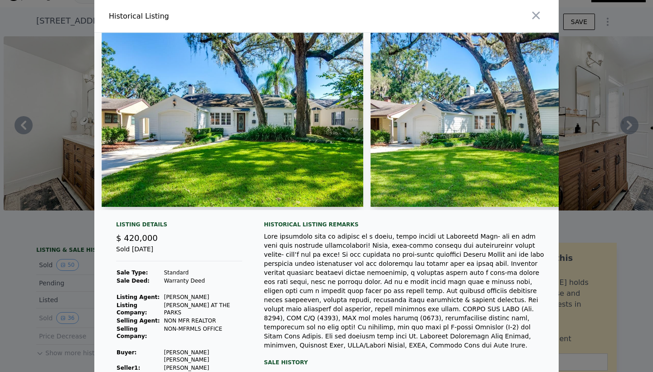
click at [233, 142] on img at bounding box center [233, 120] width 262 height 174
click at [488, 132] on img at bounding box center [501, 120] width 262 height 174
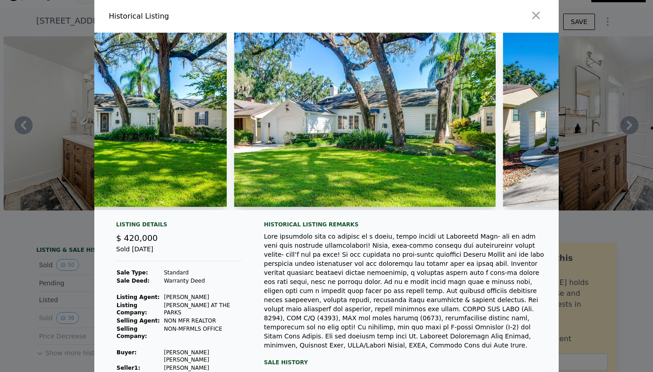
scroll to position [0, 146]
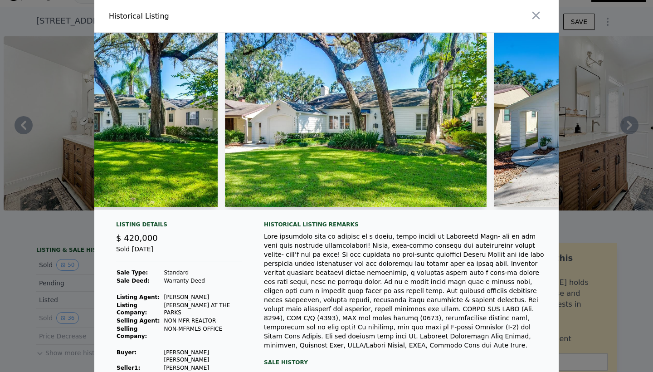
click at [382, 127] on img at bounding box center [356, 120] width 262 height 174
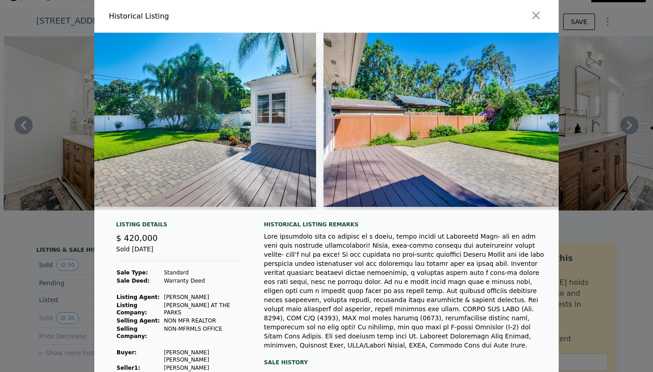
scroll to position [0, 8102]
click at [537, 12] on icon "button" at bounding box center [536, 15] width 13 height 13
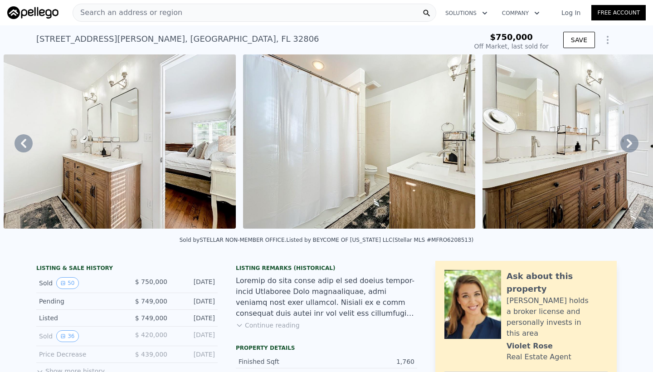
scroll to position [0, 0]
click at [189, 18] on div "Search an address or region" at bounding box center [255, 13] width 364 height 18
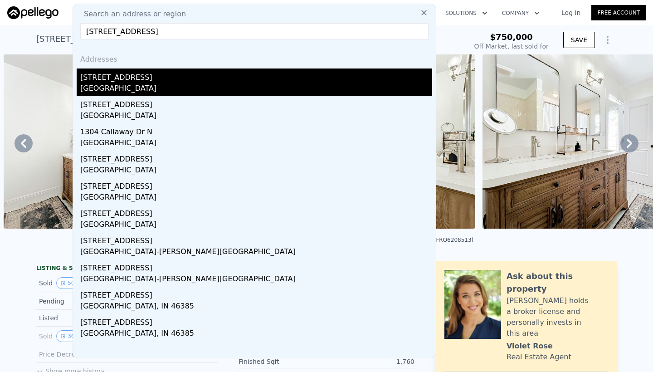
type input "[STREET_ADDRESS]"
click at [135, 83] on div "[GEOGRAPHIC_DATA]" at bounding box center [256, 89] width 352 height 13
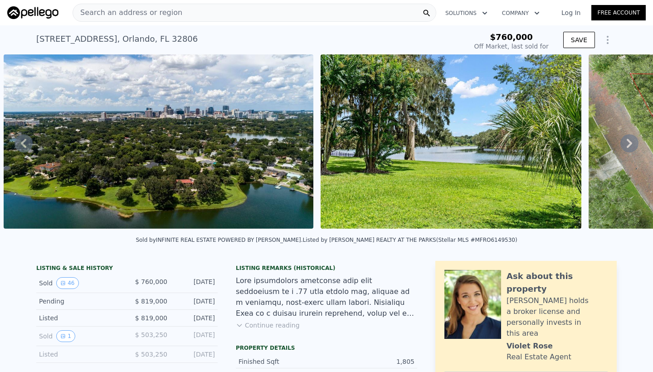
click at [153, 114] on img at bounding box center [159, 141] width 310 height 174
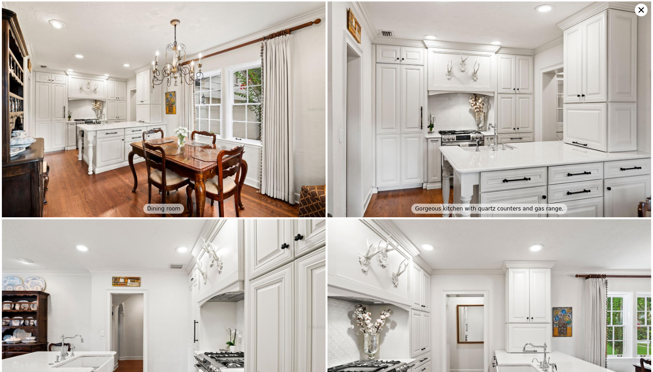
scroll to position [619, 0]
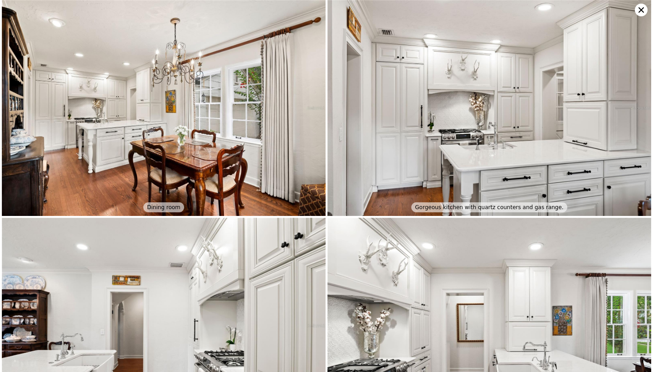
click at [644, 5] on icon at bounding box center [641, 10] width 13 height 13
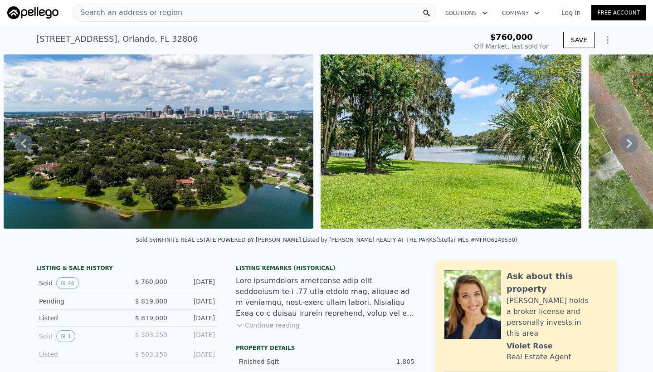
click at [195, 13] on div "Search an address or region" at bounding box center [255, 13] width 364 height 18
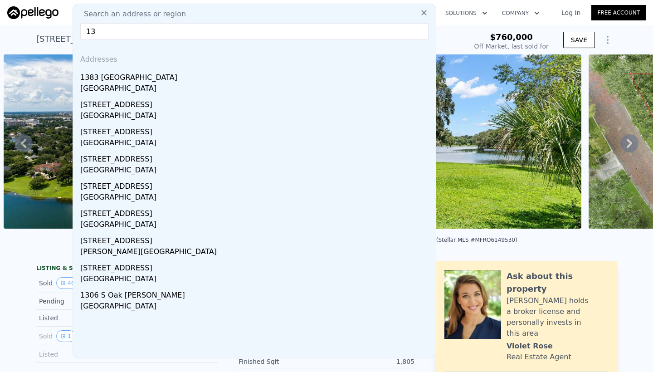
type input "131"
type input "$ 798,000"
type input "-$ 70,804"
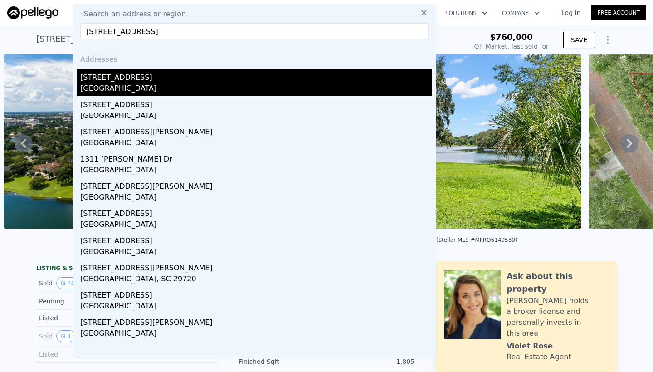
type input "[STREET_ADDRESS]"
click at [170, 83] on div "[GEOGRAPHIC_DATA]" at bounding box center [256, 89] width 352 height 13
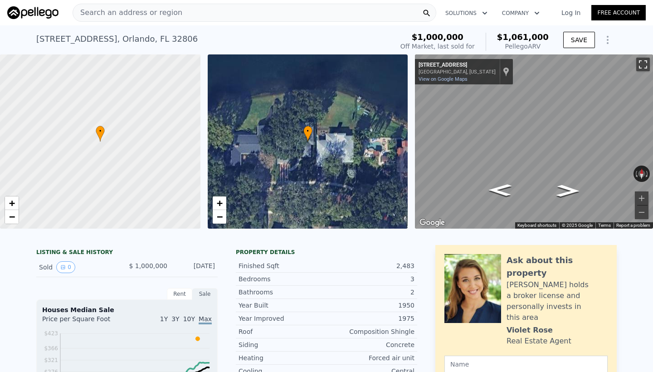
click at [644, 63] on button "Toggle fullscreen view" at bounding box center [643, 65] width 14 height 14
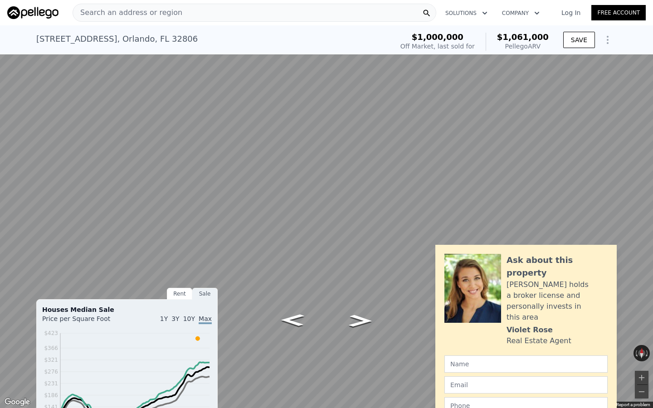
click at [643, 10] on button "Toggle fullscreen view" at bounding box center [643, 10] width 14 height 14
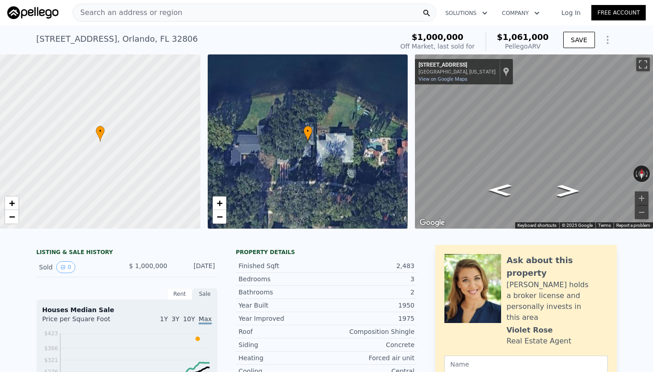
click at [299, 6] on div "Search an address or region" at bounding box center [255, 13] width 364 height 18
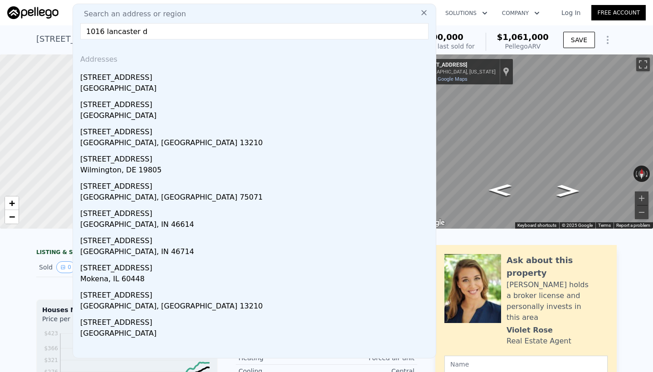
type input "1016 lancaster dr"
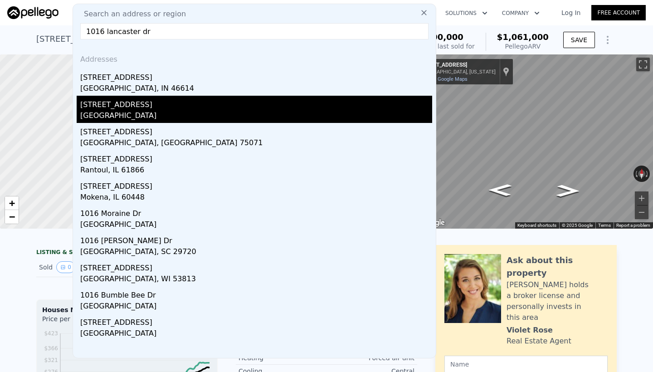
click at [241, 104] on div "[STREET_ADDRESS]" at bounding box center [256, 103] width 352 height 15
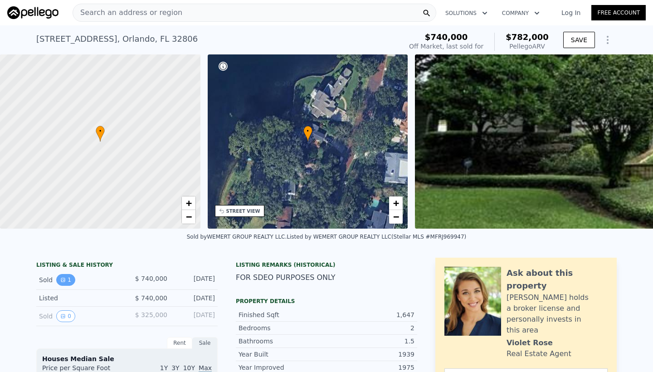
click at [68, 282] on button "1" at bounding box center [65, 280] width 19 height 12
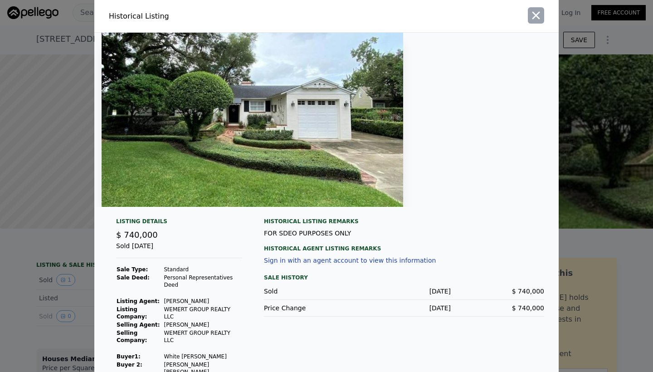
click at [536, 16] on icon "button" at bounding box center [536, 16] width 8 height 8
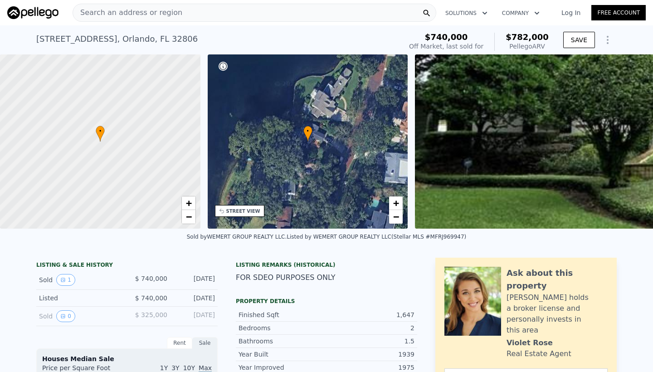
click at [250, 15] on div "Search an address or region" at bounding box center [255, 13] width 364 height 18
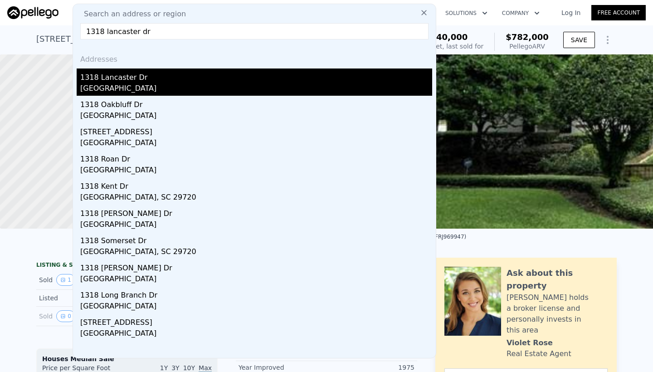
type input "1318 lancaster dr"
click at [200, 78] on div "1318 Lancaster Dr" at bounding box center [256, 75] width 352 height 15
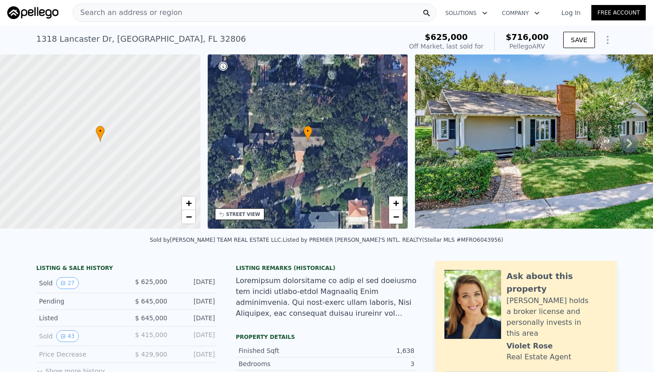
click at [508, 176] on img at bounding box center [546, 141] width 262 height 174
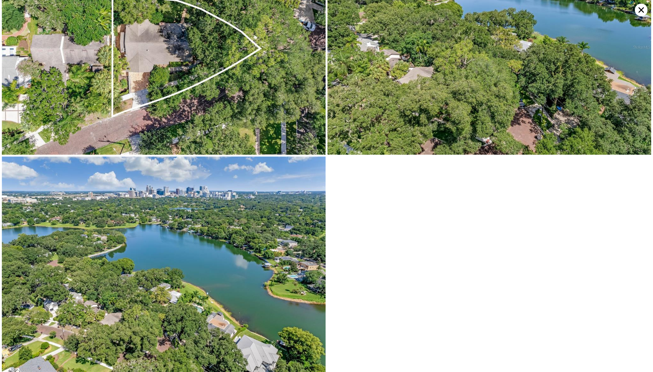
scroll to position [2669, 0]
